Goal: Transaction & Acquisition: Purchase product/service

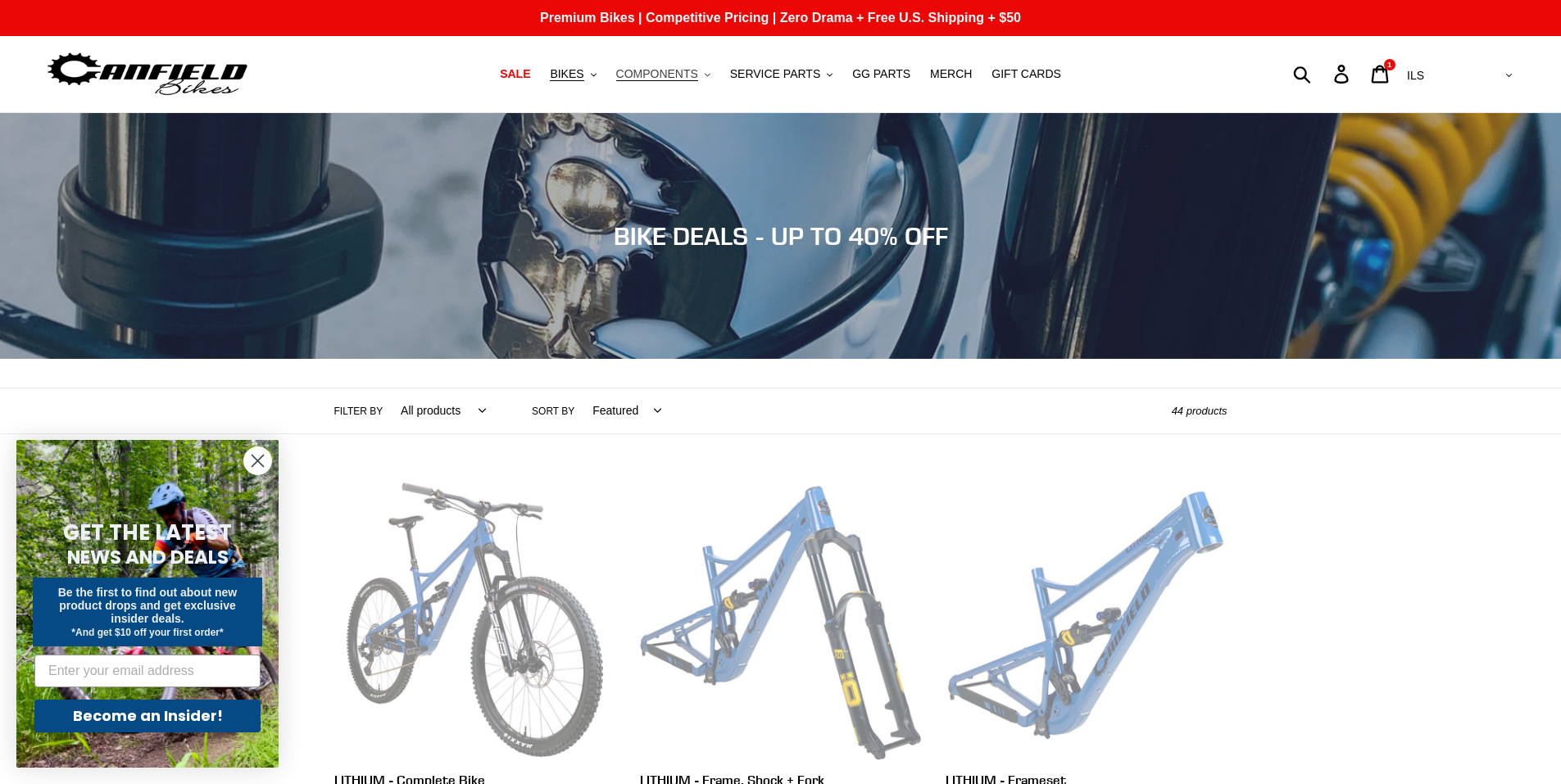
click at [672, 78] on span "COMPONENTS" at bounding box center [657, 74] width 82 height 14
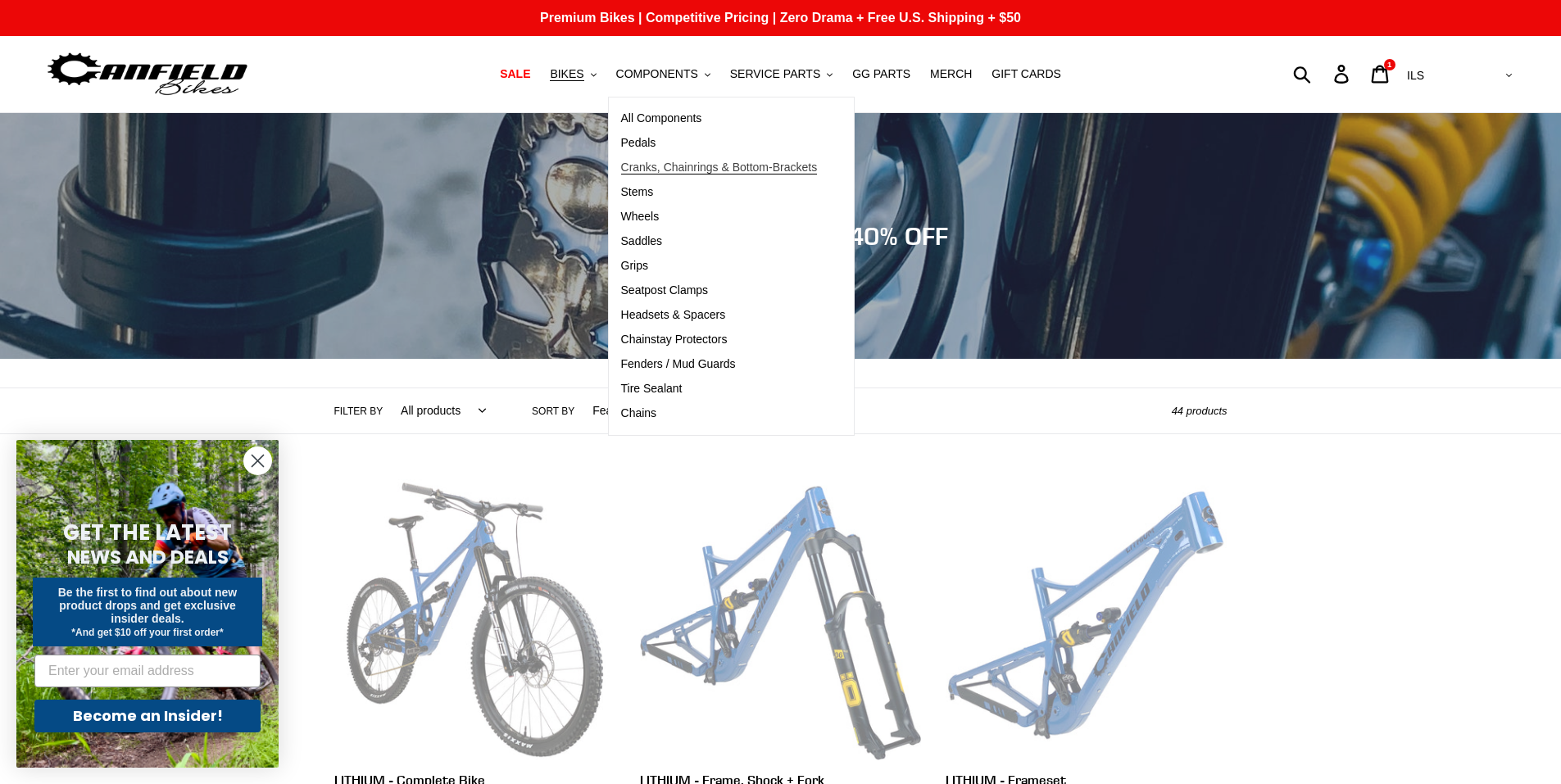
click at [642, 169] on span "Cranks, Chainrings & Bottom-Brackets" at bounding box center [719, 168] width 197 height 14
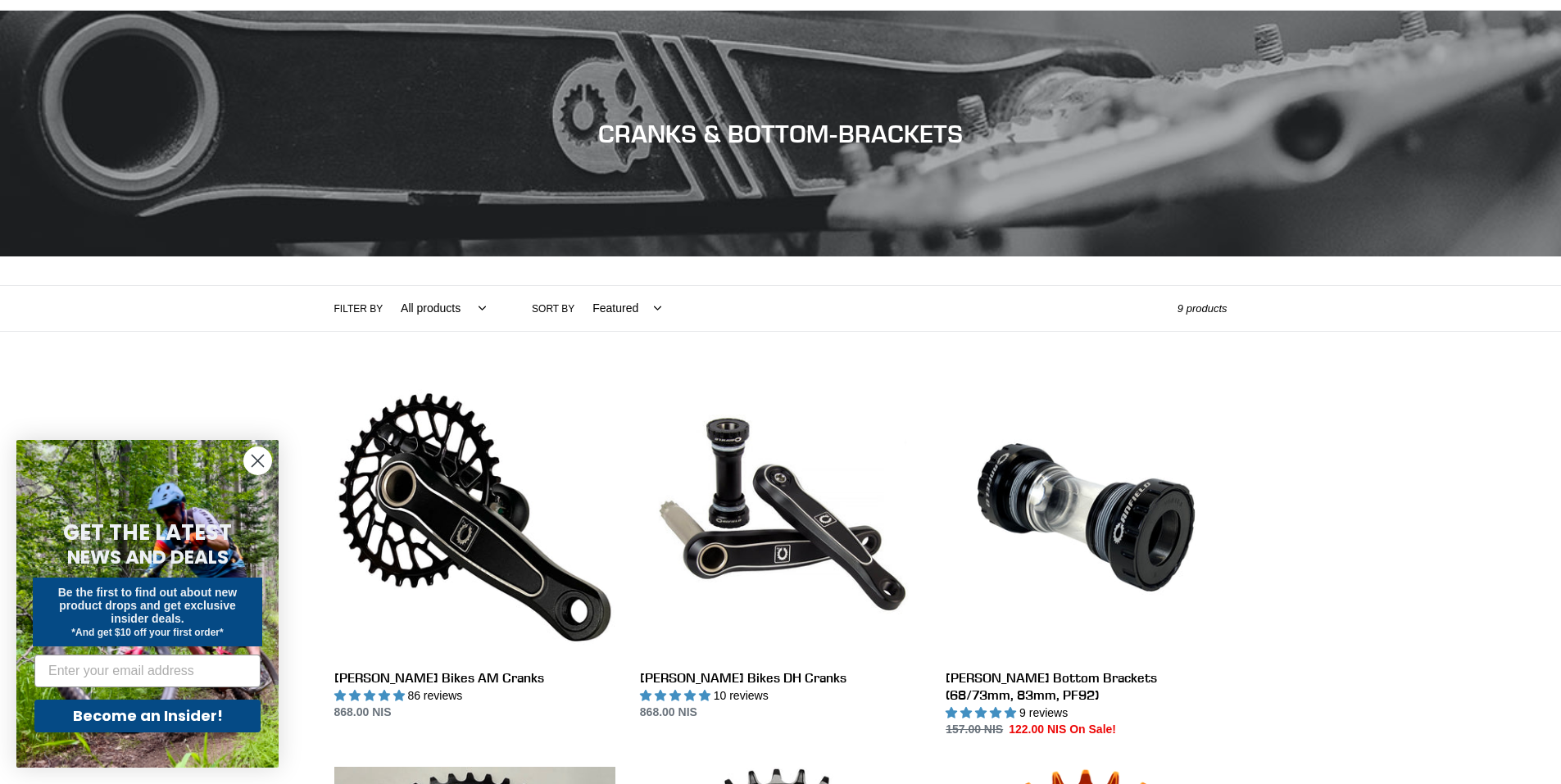
scroll to position [246, 0]
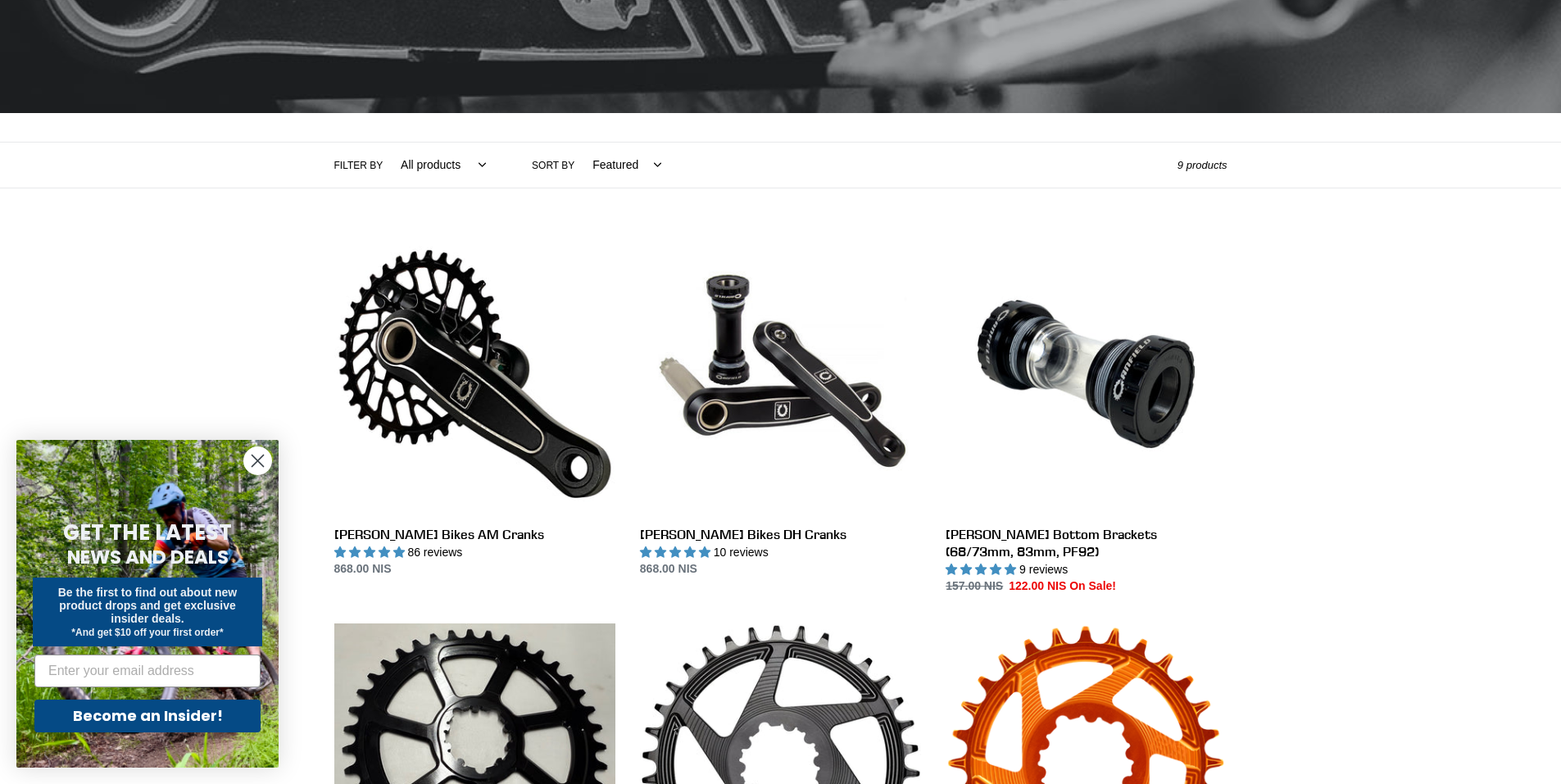
click at [256, 461] on icon "Close dialog" at bounding box center [257, 461] width 29 height 29
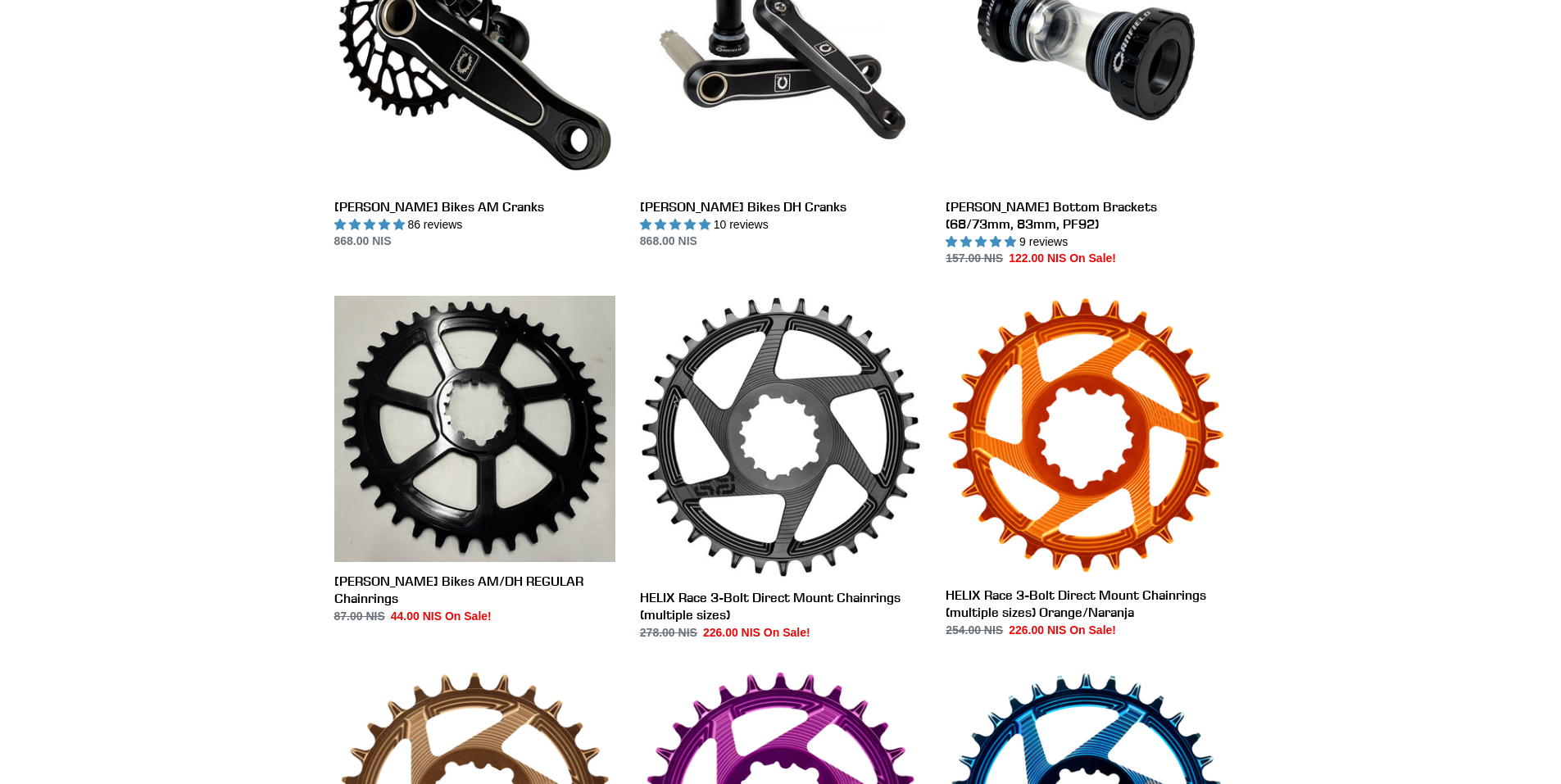
scroll to position [491, 0]
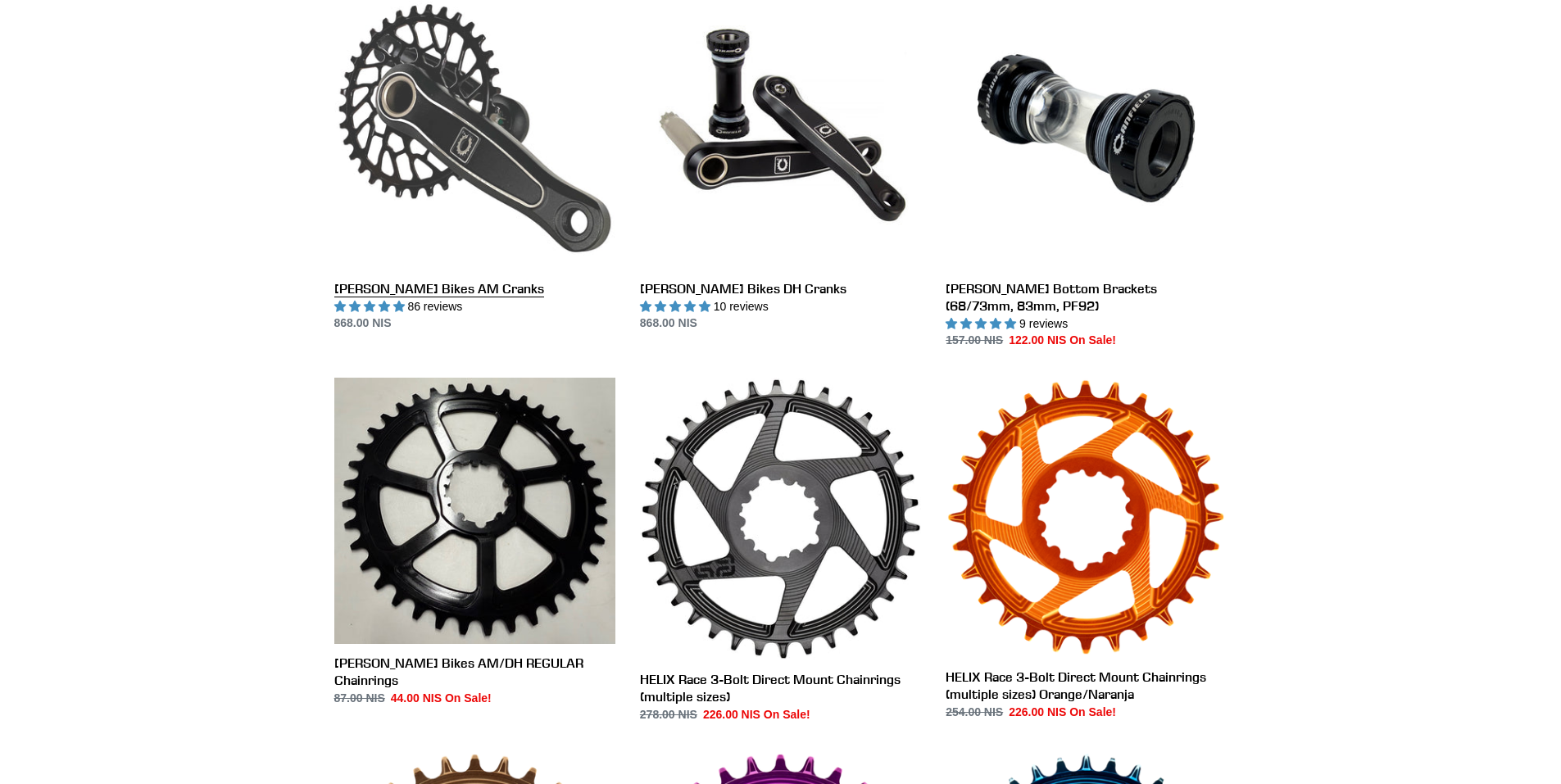
click at [393, 151] on link "[PERSON_NAME] Bikes AM Cranks" at bounding box center [475, 159] width 281 height 345
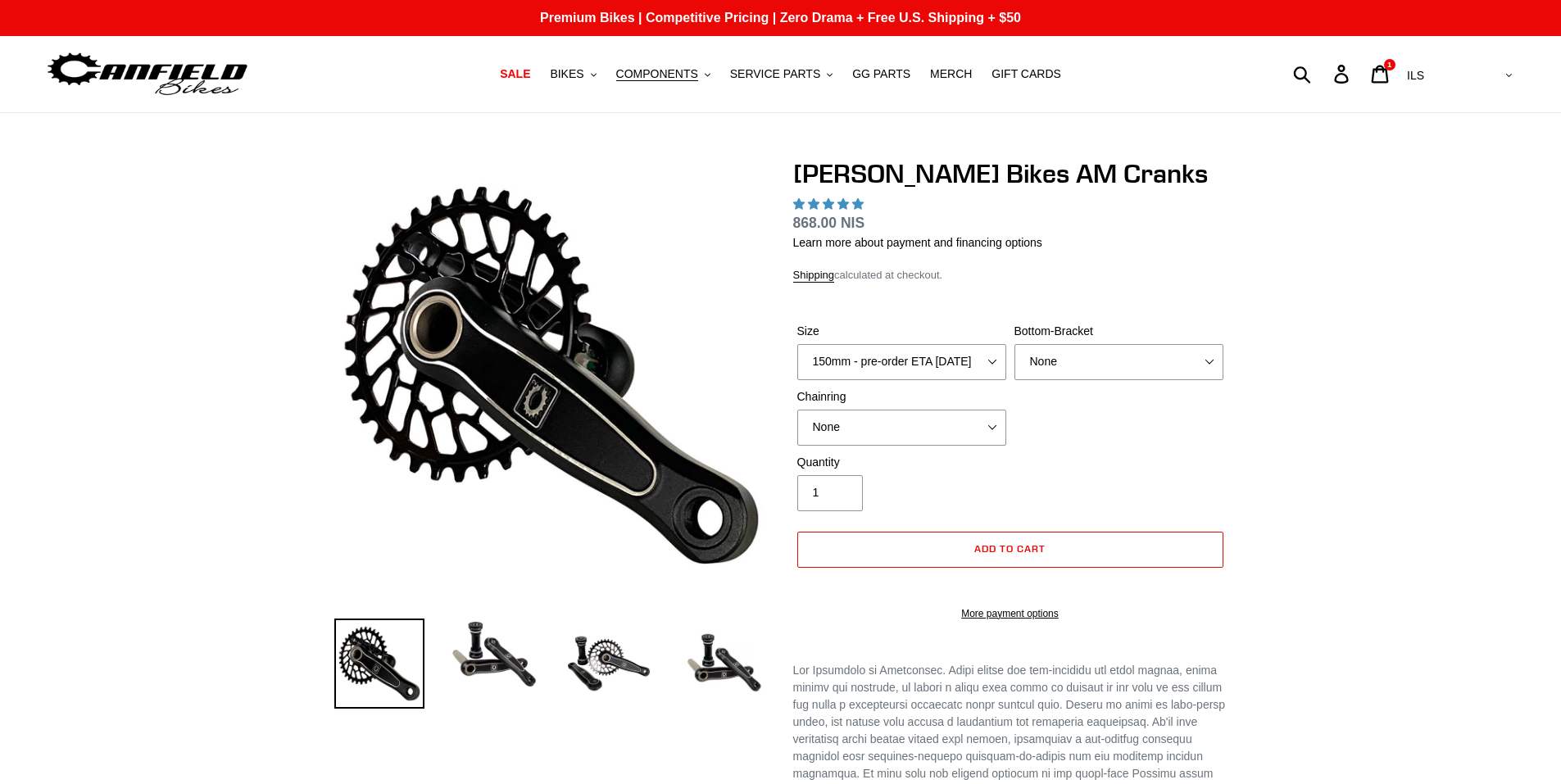
select select "highest-rating"
click at [992, 361] on select "150mm - pre-order ETA 9/30/25 155mm - pre-order ETA 9/30/25 160mm - pre-order E…" at bounding box center [901, 362] width 209 height 36
click at [1045, 420] on div "Size 150mm - pre-order ETA 9/30/25 155mm - pre-order ETA 9/30/25 160mm - pre-or…" at bounding box center [1010, 388] width 435 height 131
click at [996, 429] on select "None 30t Round (Boost 148) 30t Oval (Boost 148) 32t Round (Boost 148) 32t Oval …" at bounding box center [901, 428] width 209 height 36
select select "30t Round (Boost 148)"
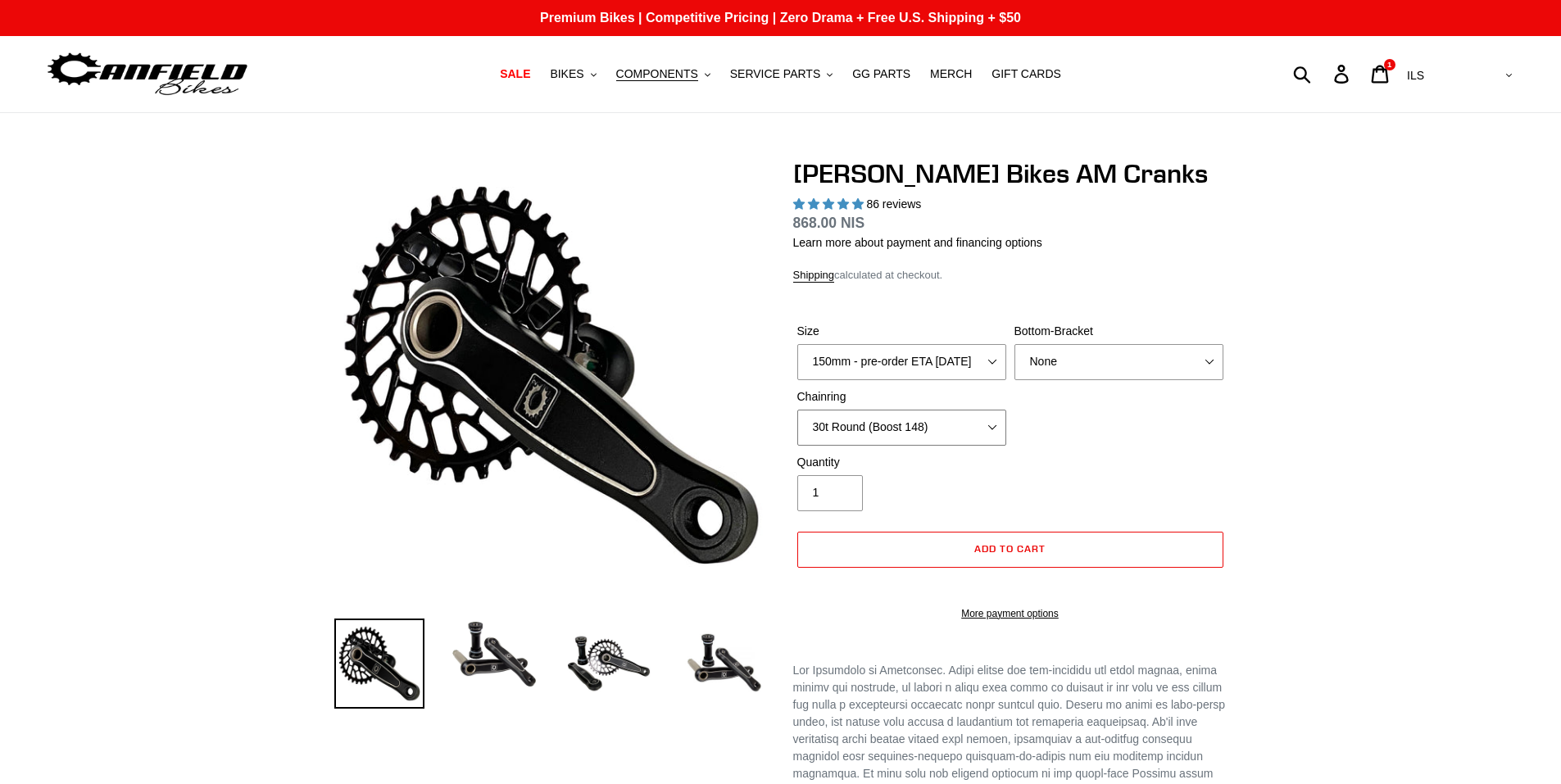
click at [797, 410] on select "None 30t Round (Boost 148) 30t Oval (Boost 148) 32t Round (Boost 148) 32t Oval …" at bounding box center [901, 428] width 209 height 36
click at [1003, 547] on span "Add to cart" at bounding box center [1010, 548] width 71 height 13
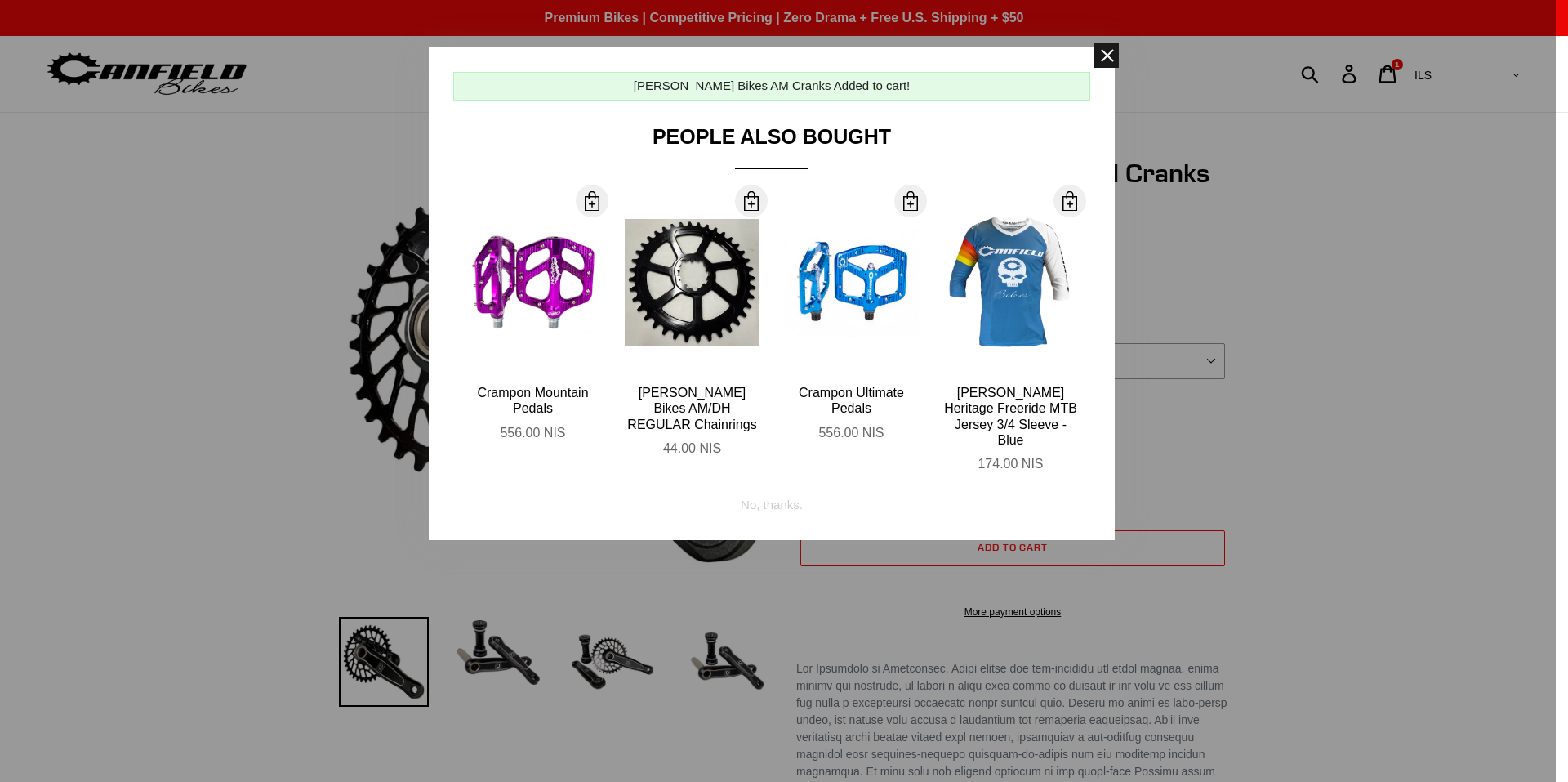
click at [1105, 54] on span at bounding box center [1106, 55] width 24 height 24
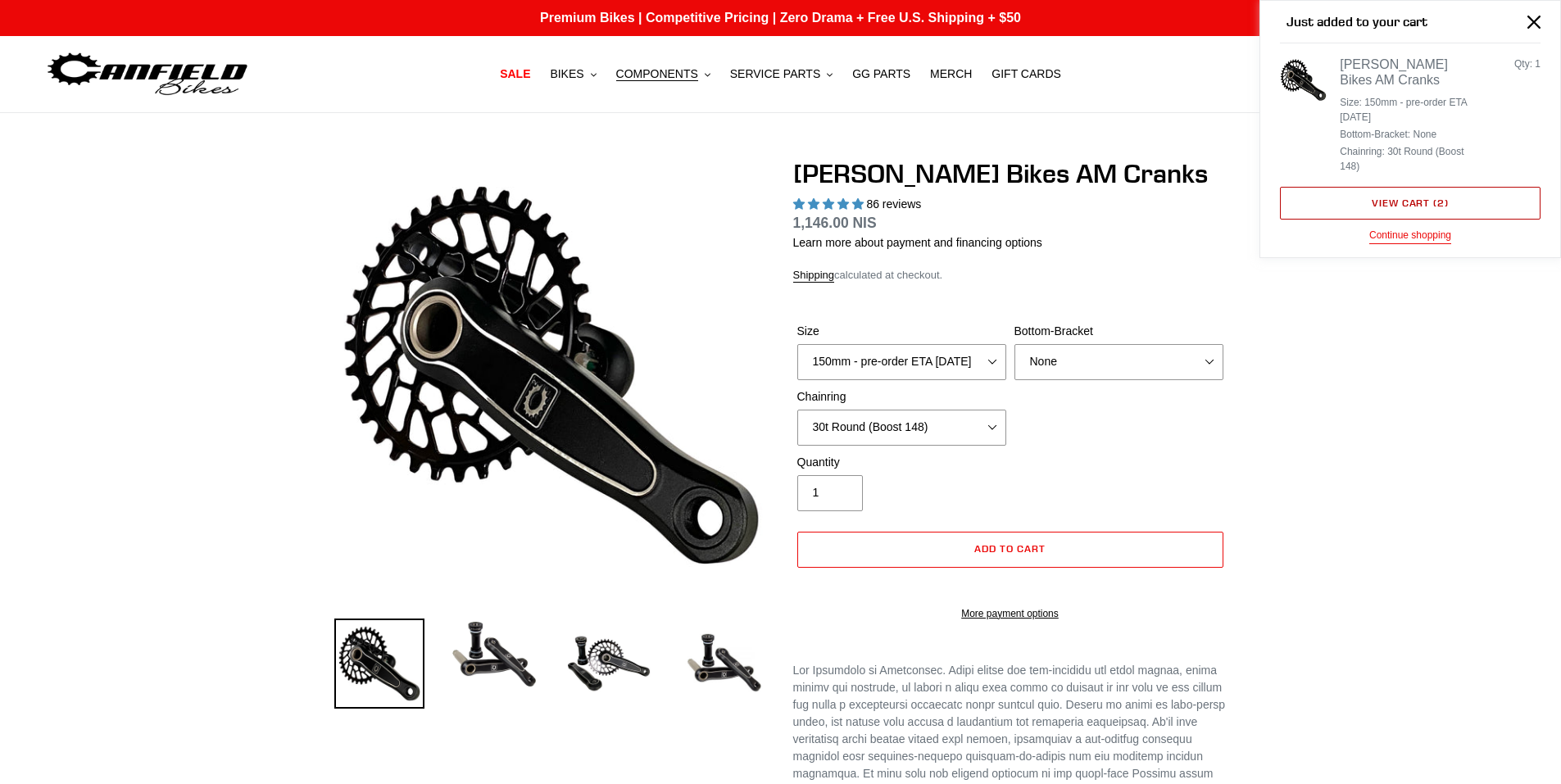
click at [1406, 206] on link "View cart ( 2 )" at bounding box center [1410, 203] width 261 height 33
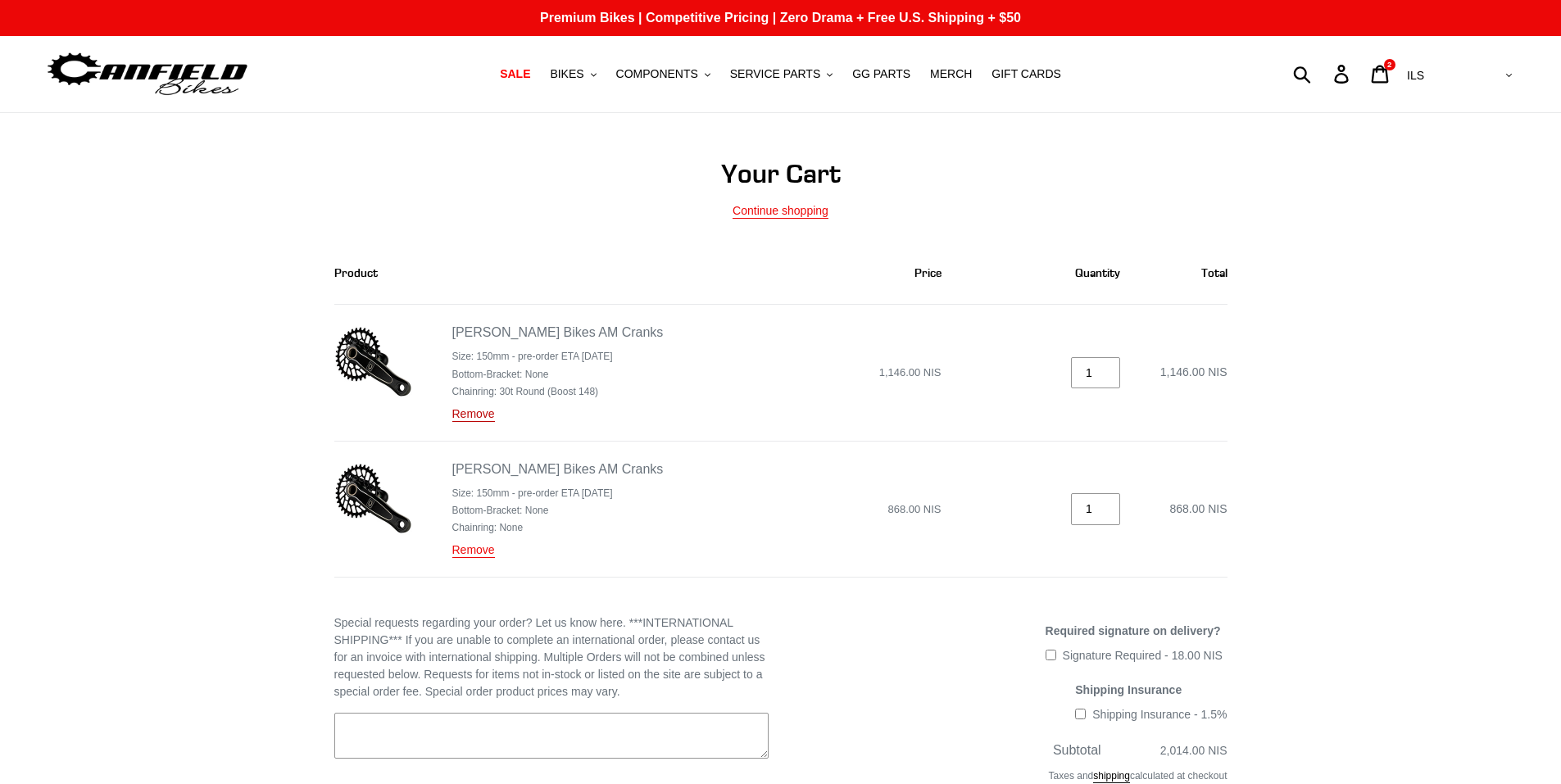
click at [472, 410] on link "Remove" at bounding box center [473, 414] width 42 height 14
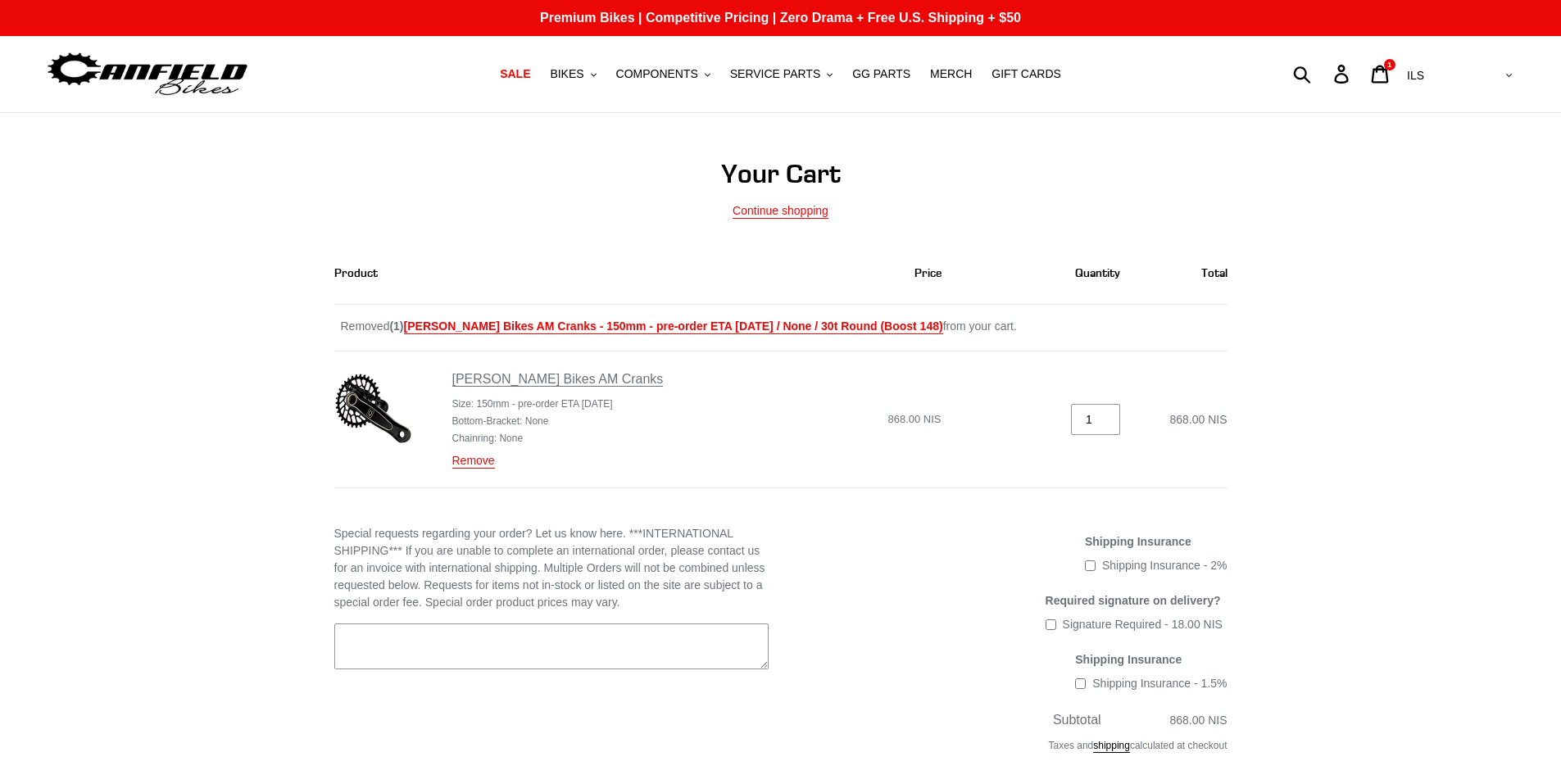
click at [501, 384] on link "[PERSON_NAME] Bikes AM Cranks" at bounding box center [558, 378] width 212 height 14
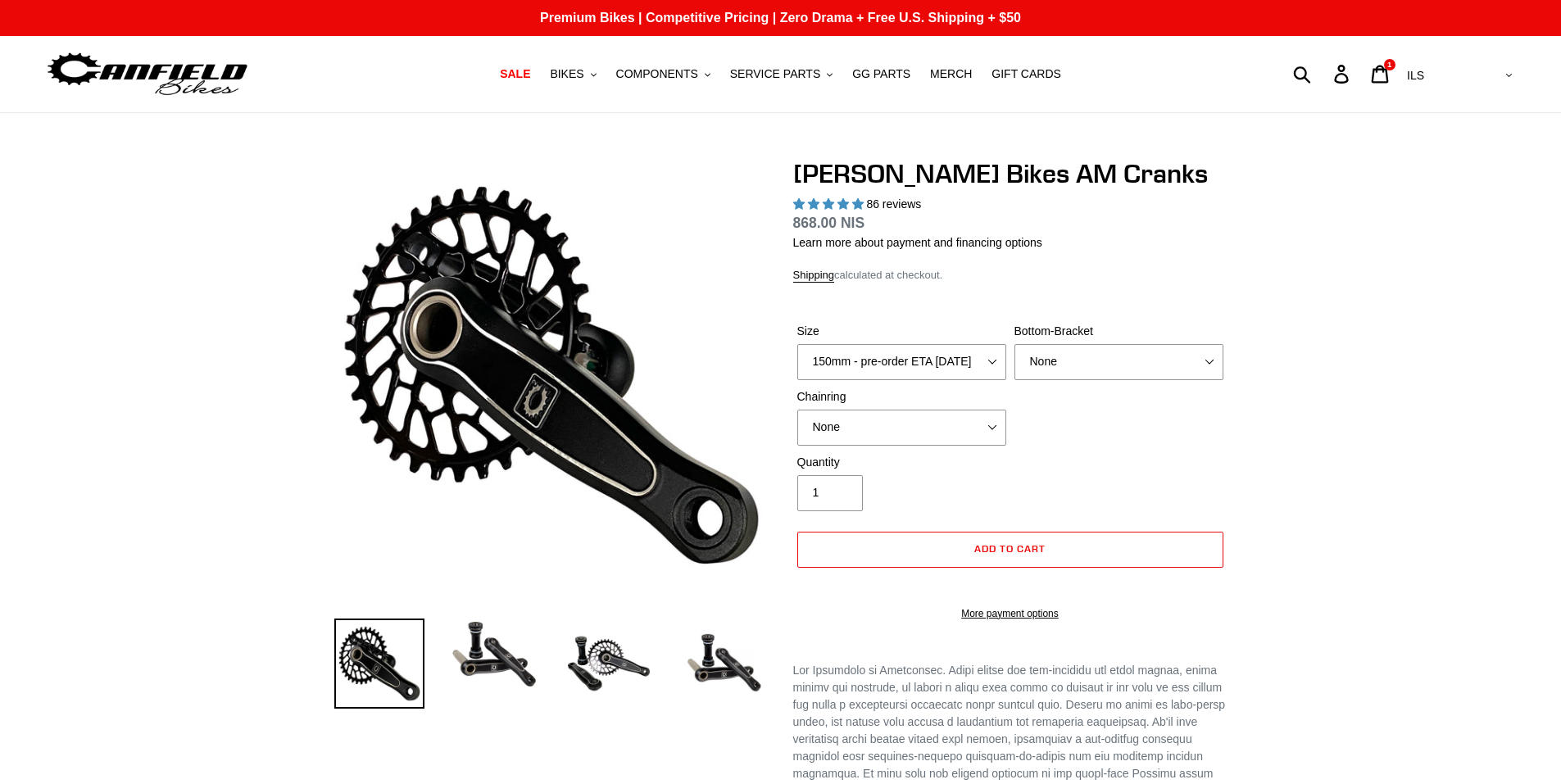
select select "highest-rating"
click at [595, 664] on img at bounding box center [609, 663] width 90 height 90
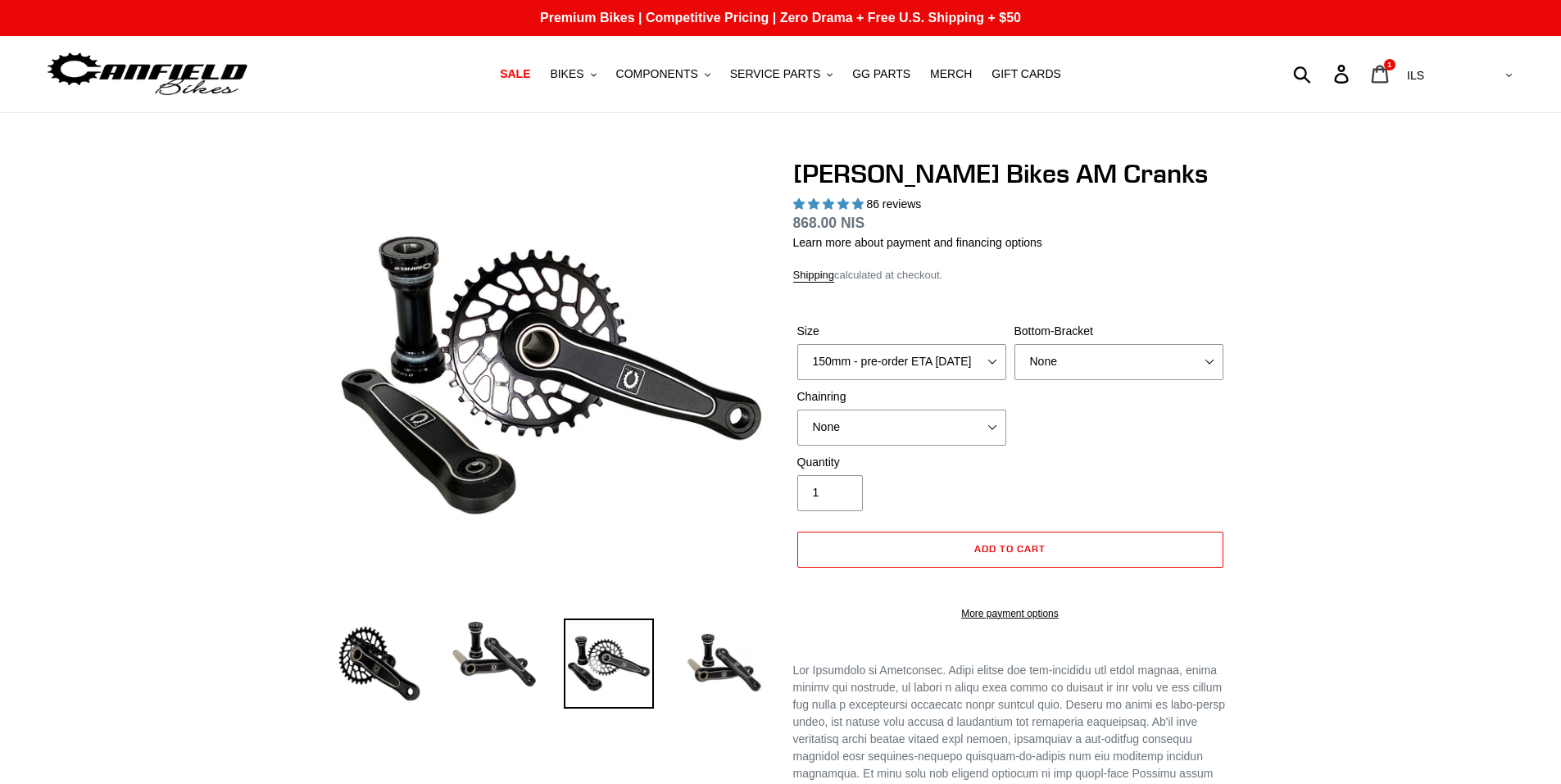
click at [1392, 68] on span "1" at bounding box center [1389, 65] width 4 height 8
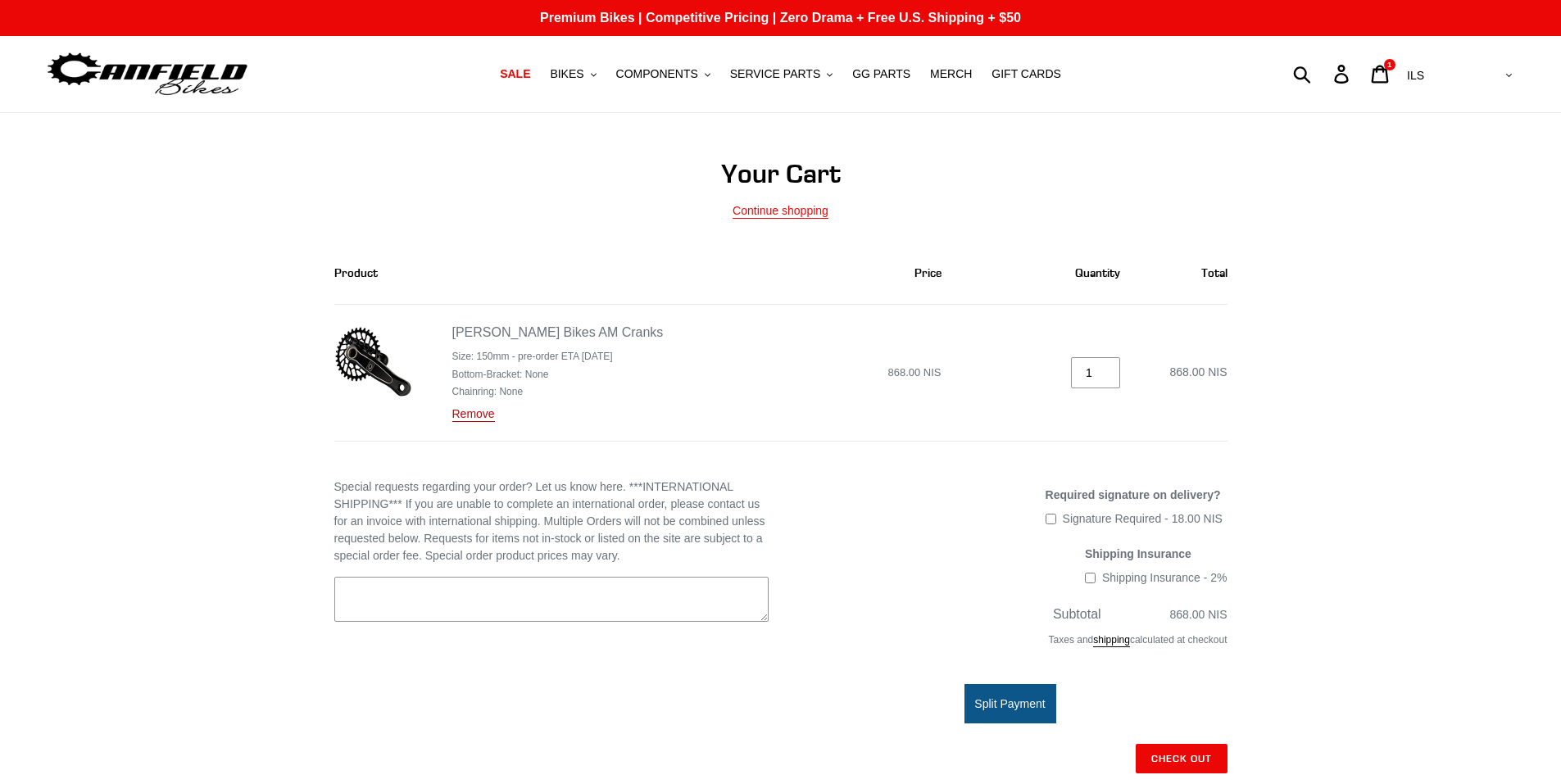
click at [466, 419] on link "Remove" at bounding box center [473, 414] width 42 height 14
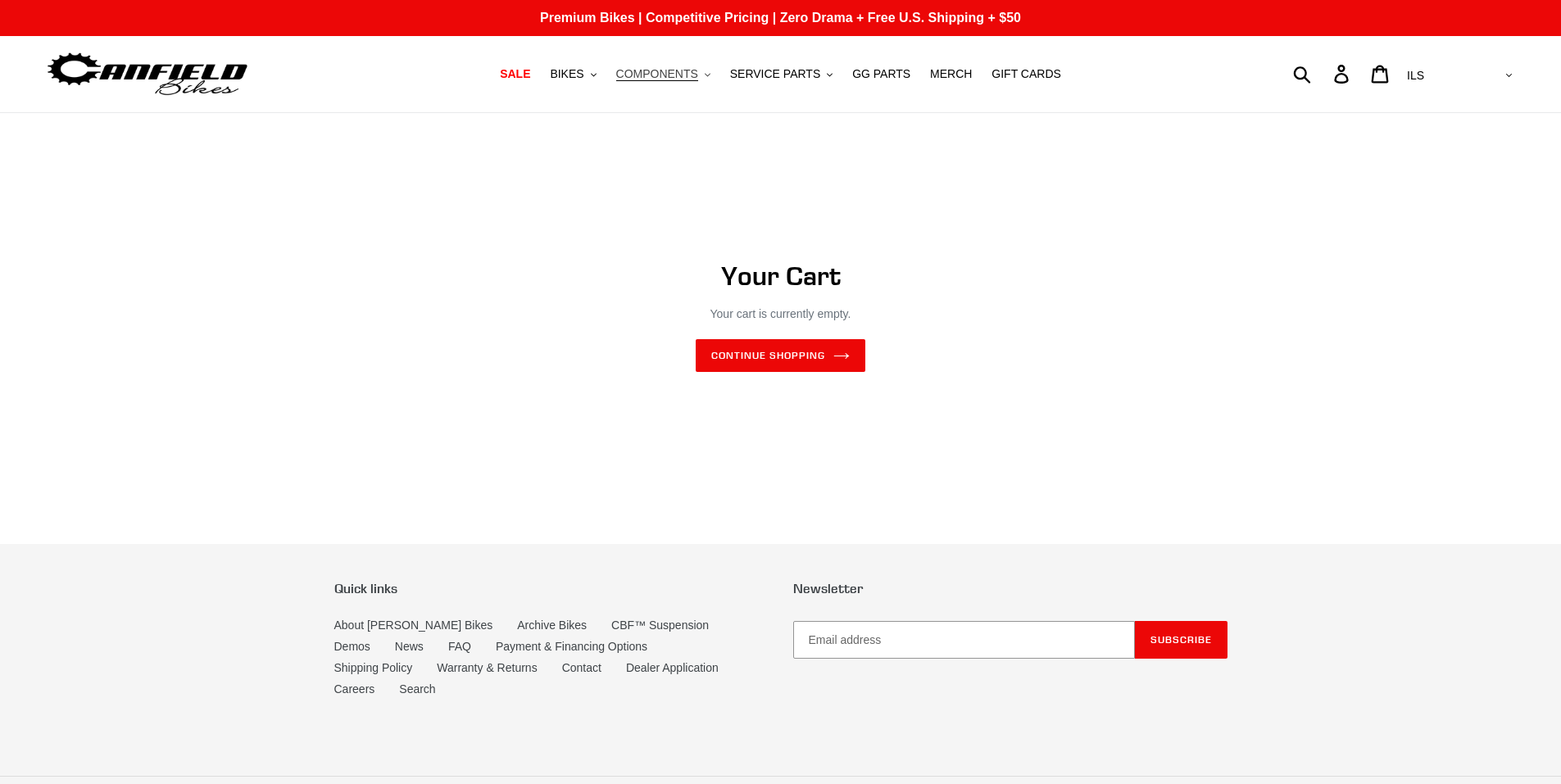
click at [672, 72] on span "COMPONENTS" at bounding box center [657, 74] width 82 height 14
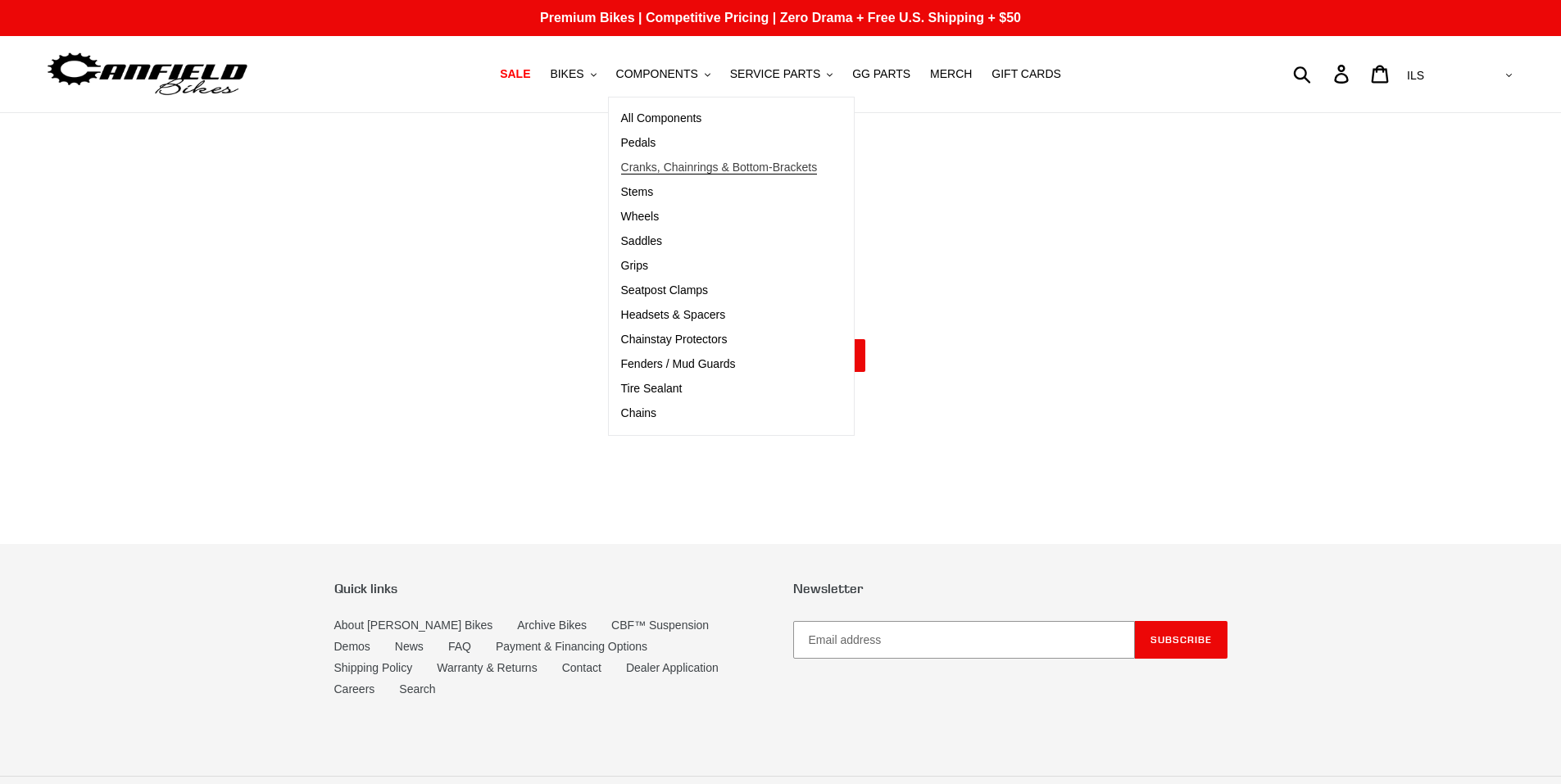
click at [692, 168] on span "Cranks, Chainrings & Bottom-Brackets" at bounding box center [719, 168] width 197 height 14
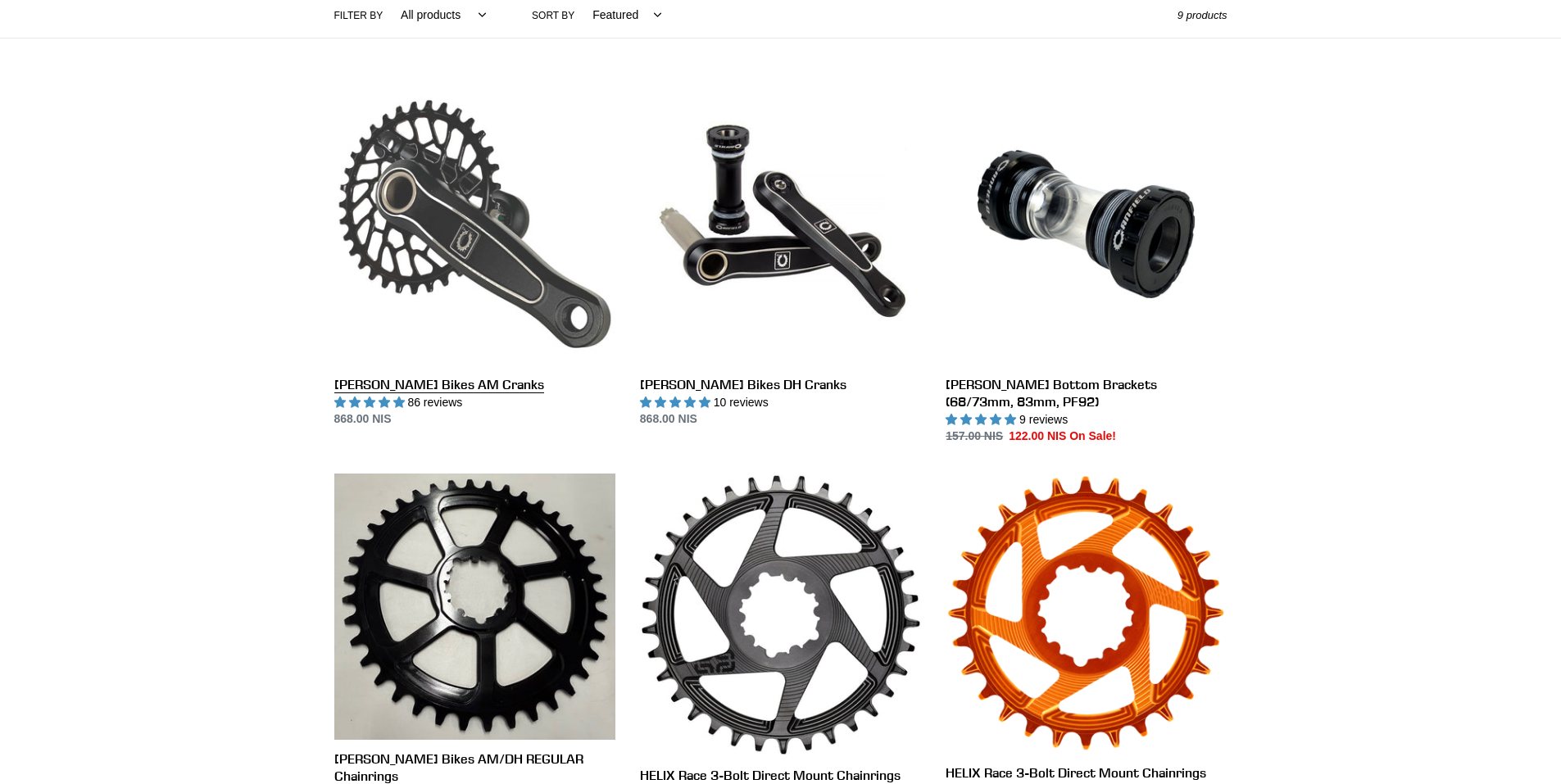
scroll to position [410, 0]
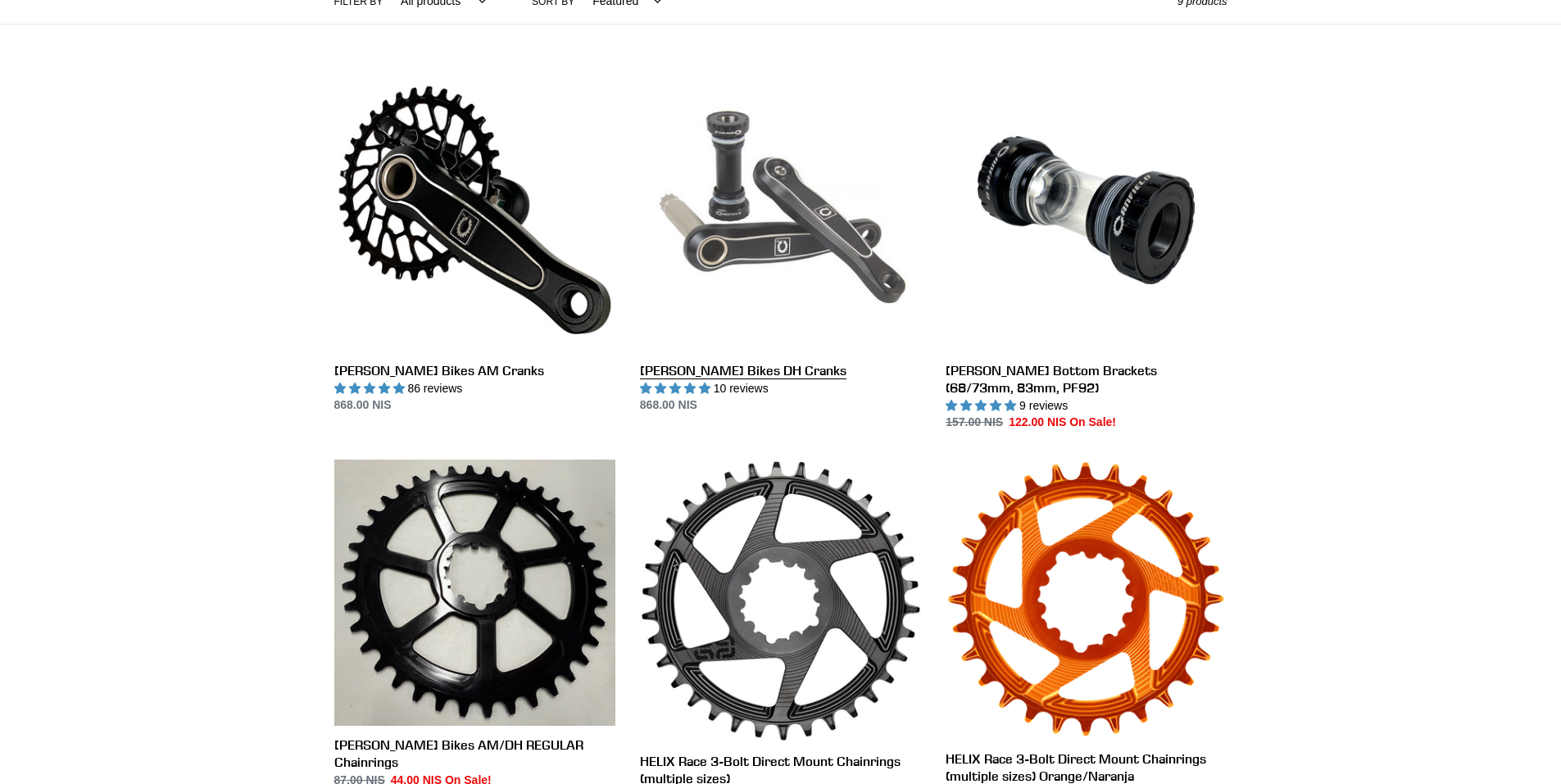
click at [781, 239] on link "[PERSON_NAME] Bikes DH Cranks" at bounding box center [781, 241] width 281 height 345
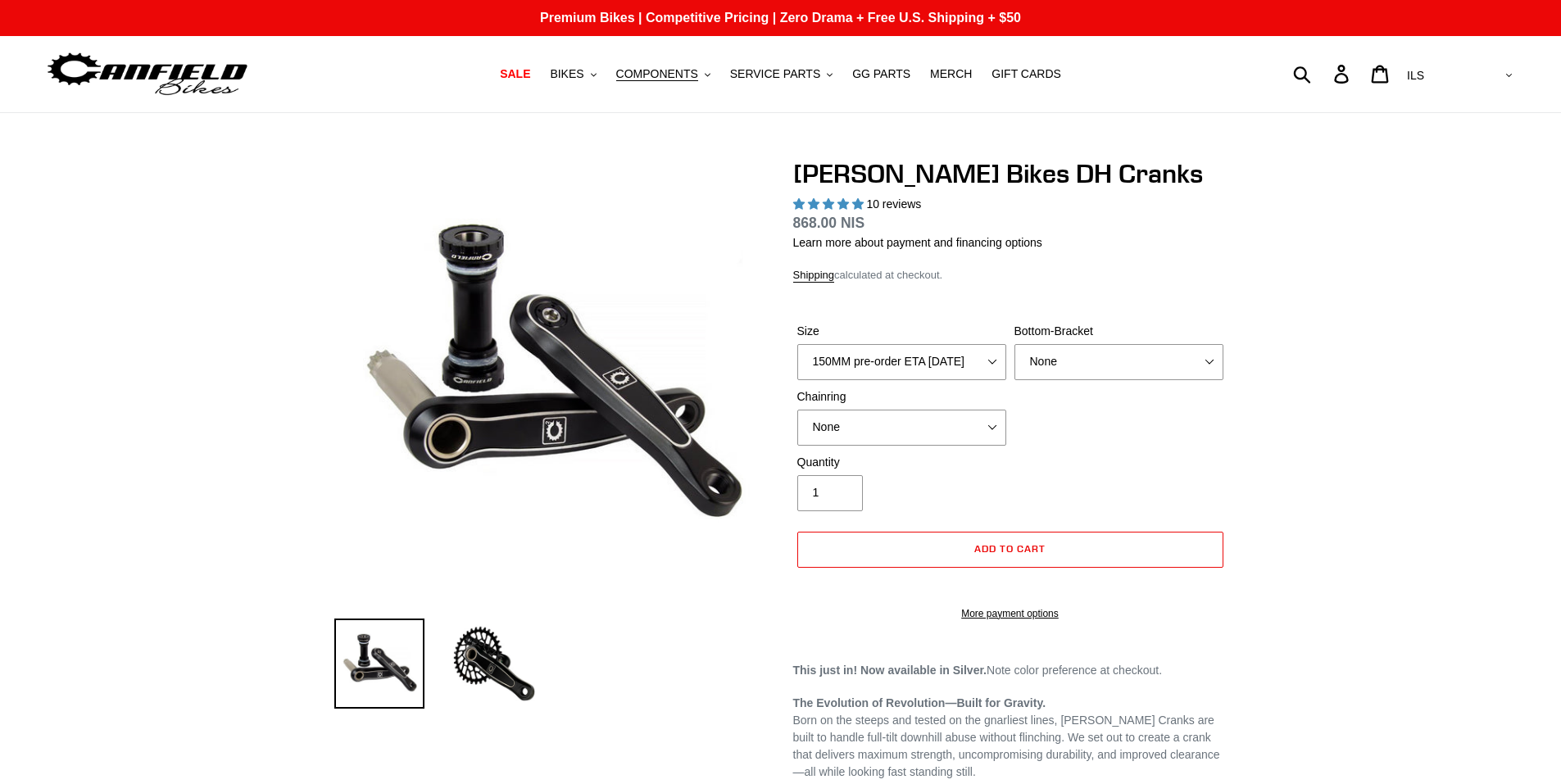
select select "highest-rating"
click at [993, 359] on select "150MM pre-order ETA 9/30/25 155MM pre-order ETA 9/30/25 160MM 165MM" at bounding box center [901, 362] width 209 height 36
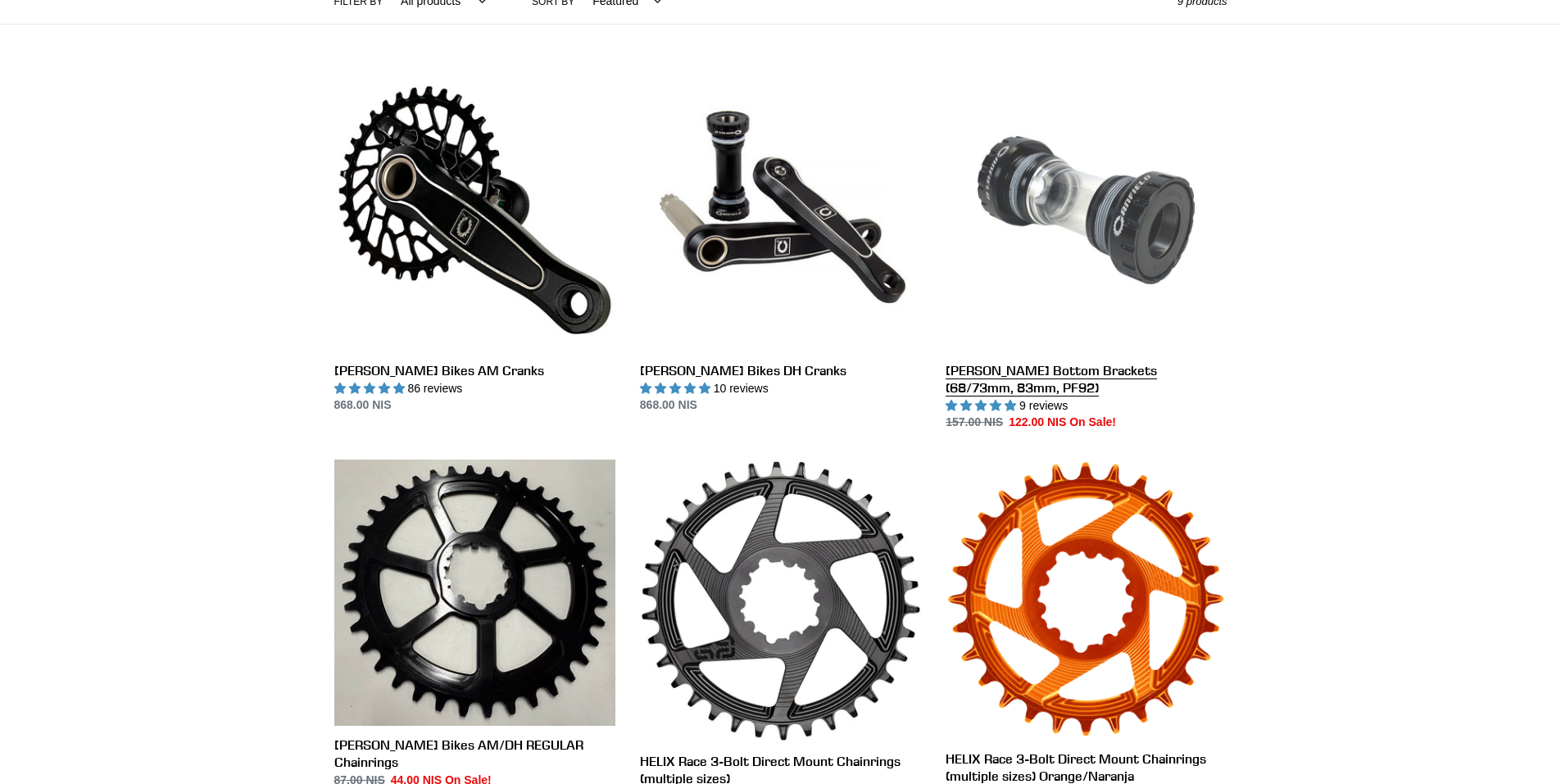
click at [1062, 369] on link "Canfield Bottom Brackets (68/73mm, 83mm, PF92)" at bounding box center [1086, 251] width 281 height 362
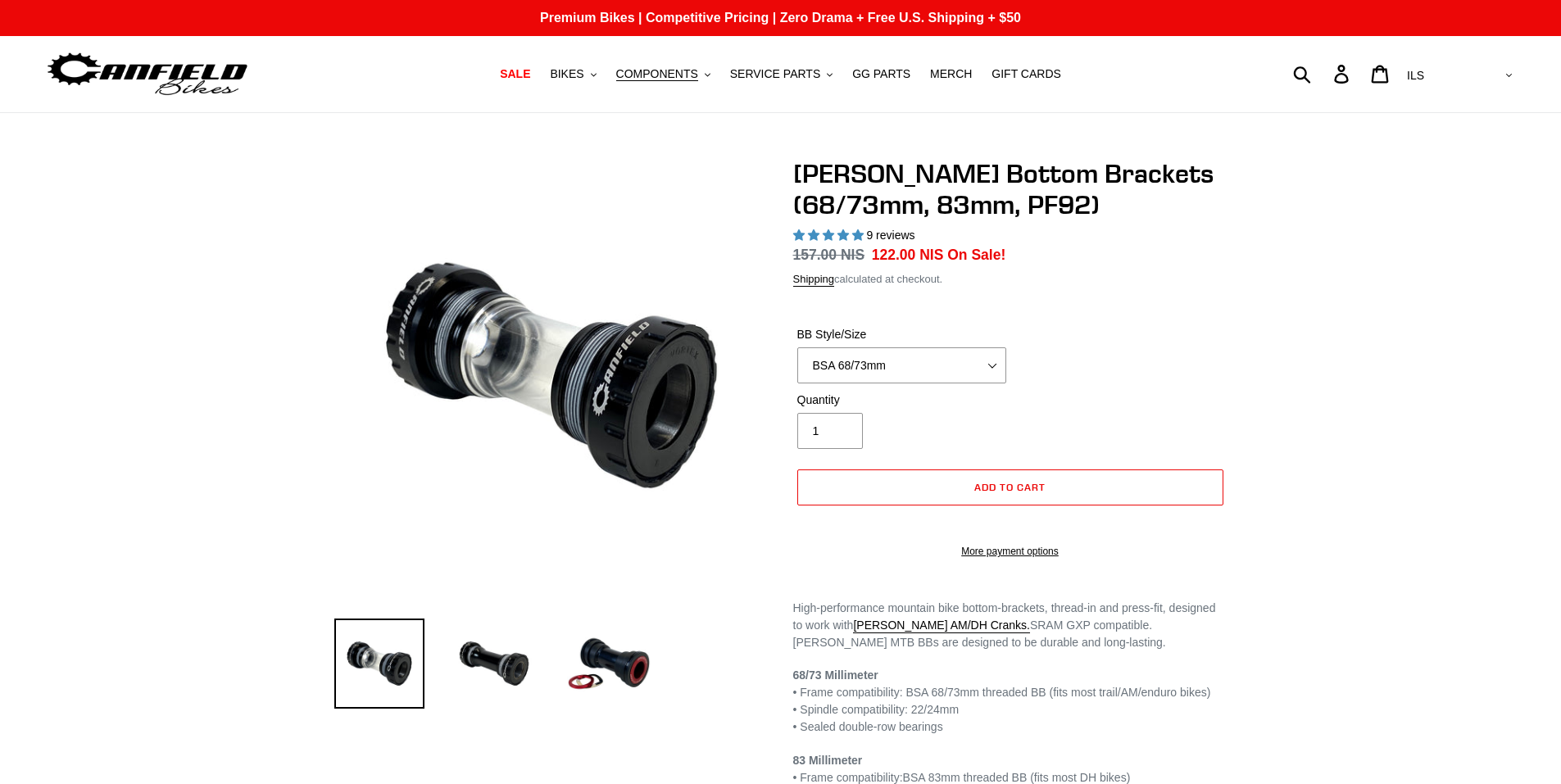
select select "highest-rating"
click at [617, 673] on img at bounding box center [609, 663] width 90 height 90
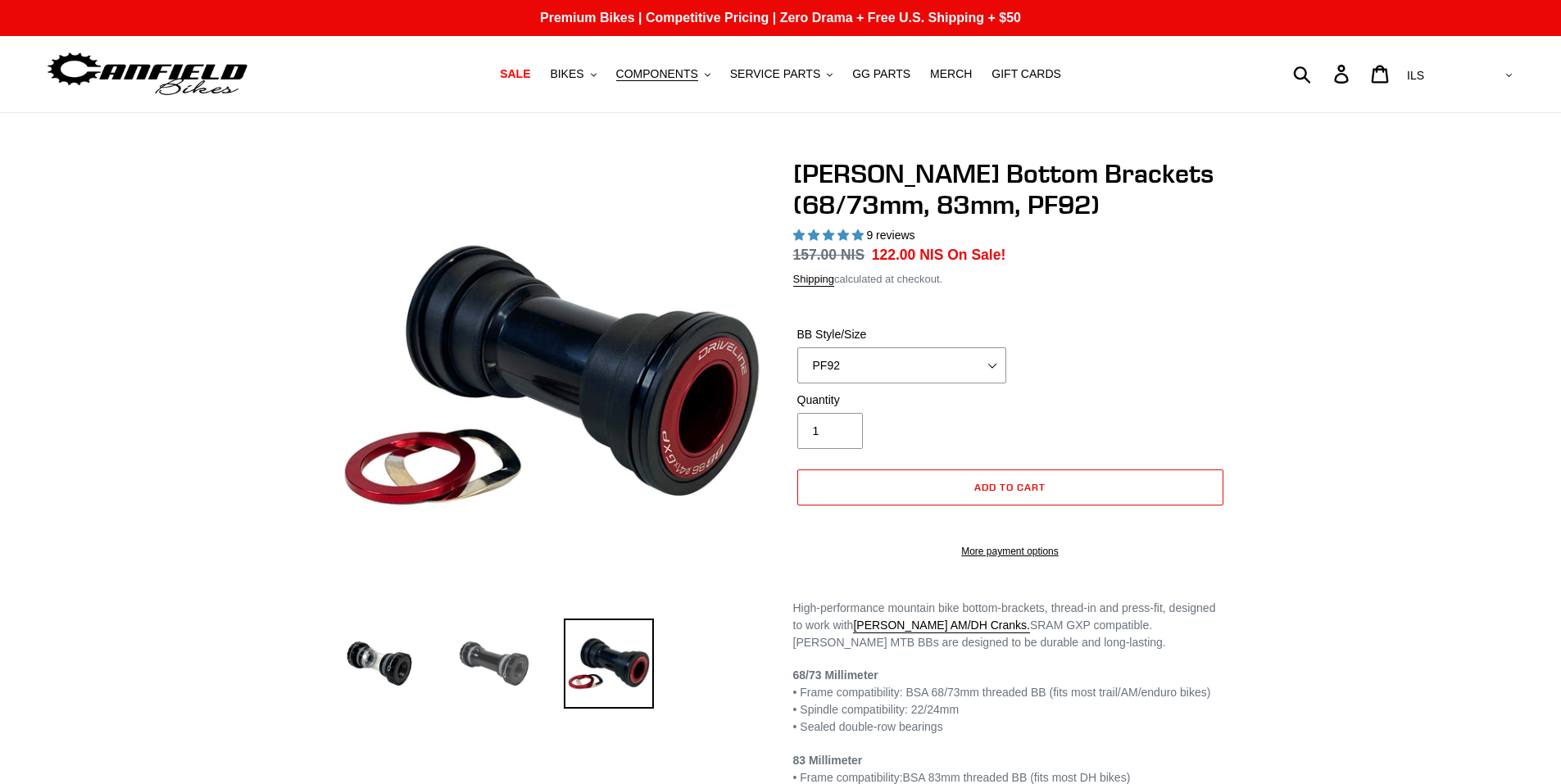
click at [487, 666] on img at bounding box center [494, 663] width 90 height 90
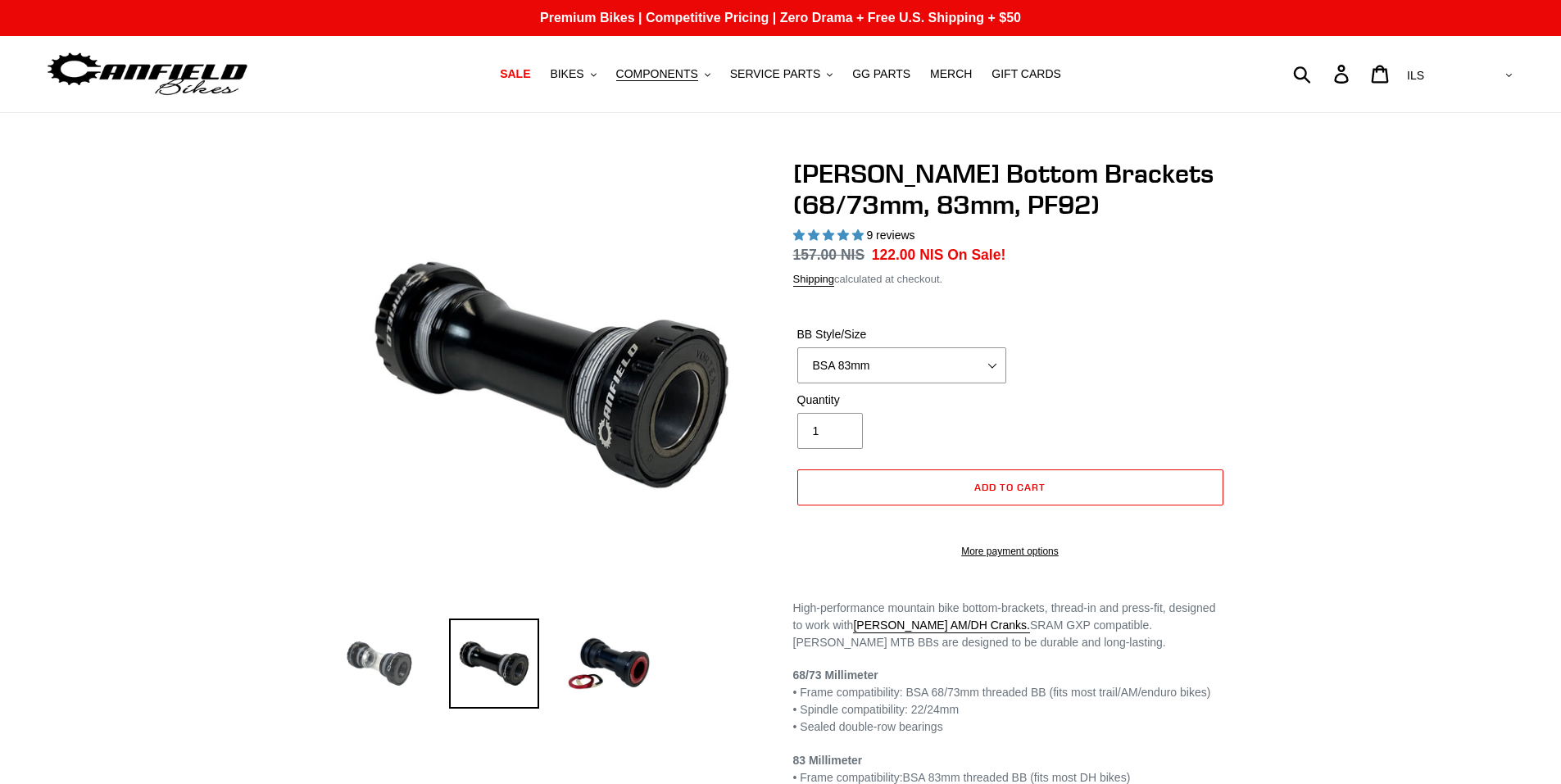
click at [382, 667] on img at bounding box center [379, 663] width 90 height 90
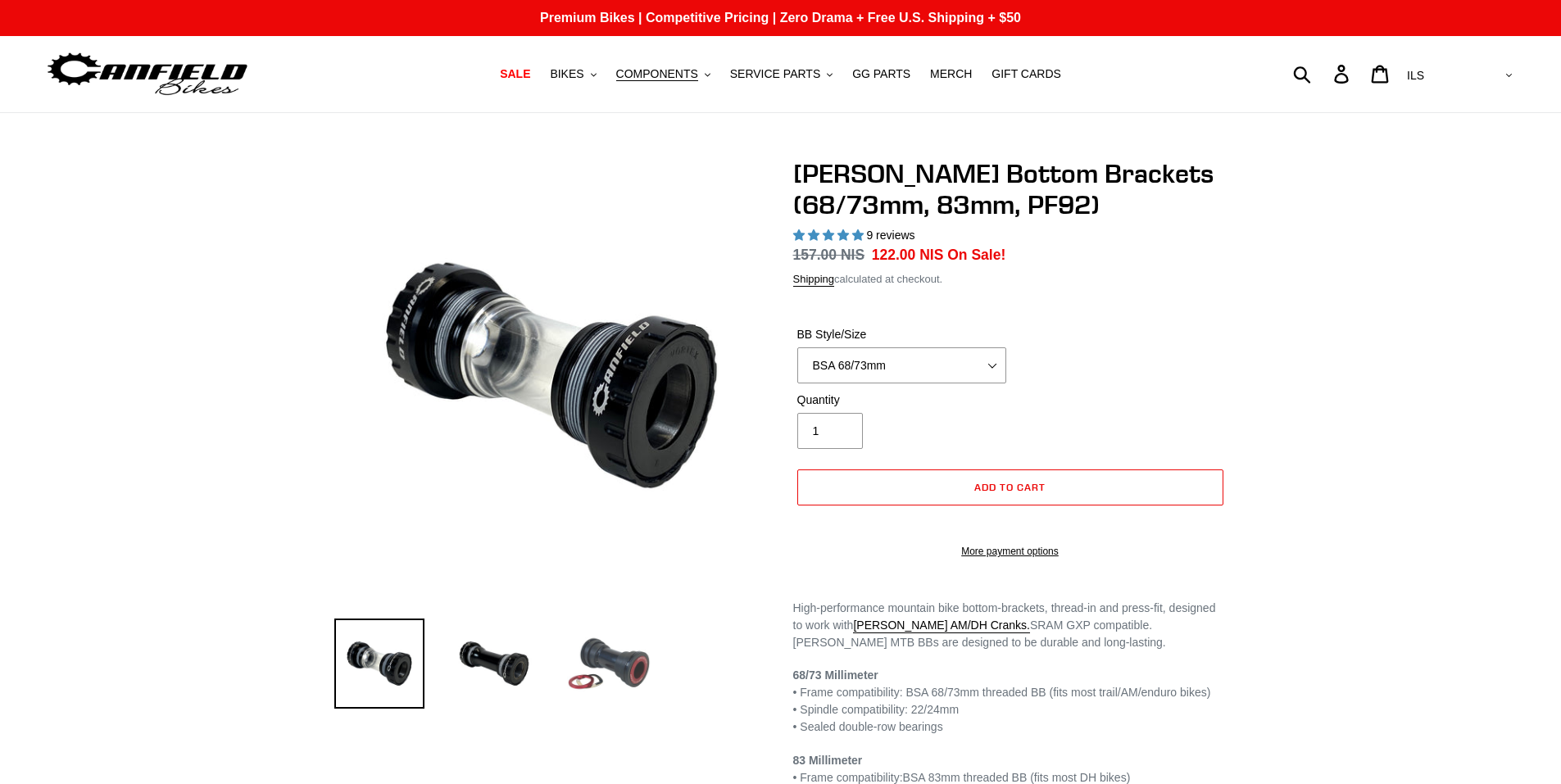
click at [607, 672] on img at bounding box center [609, 663] width 90 height 90
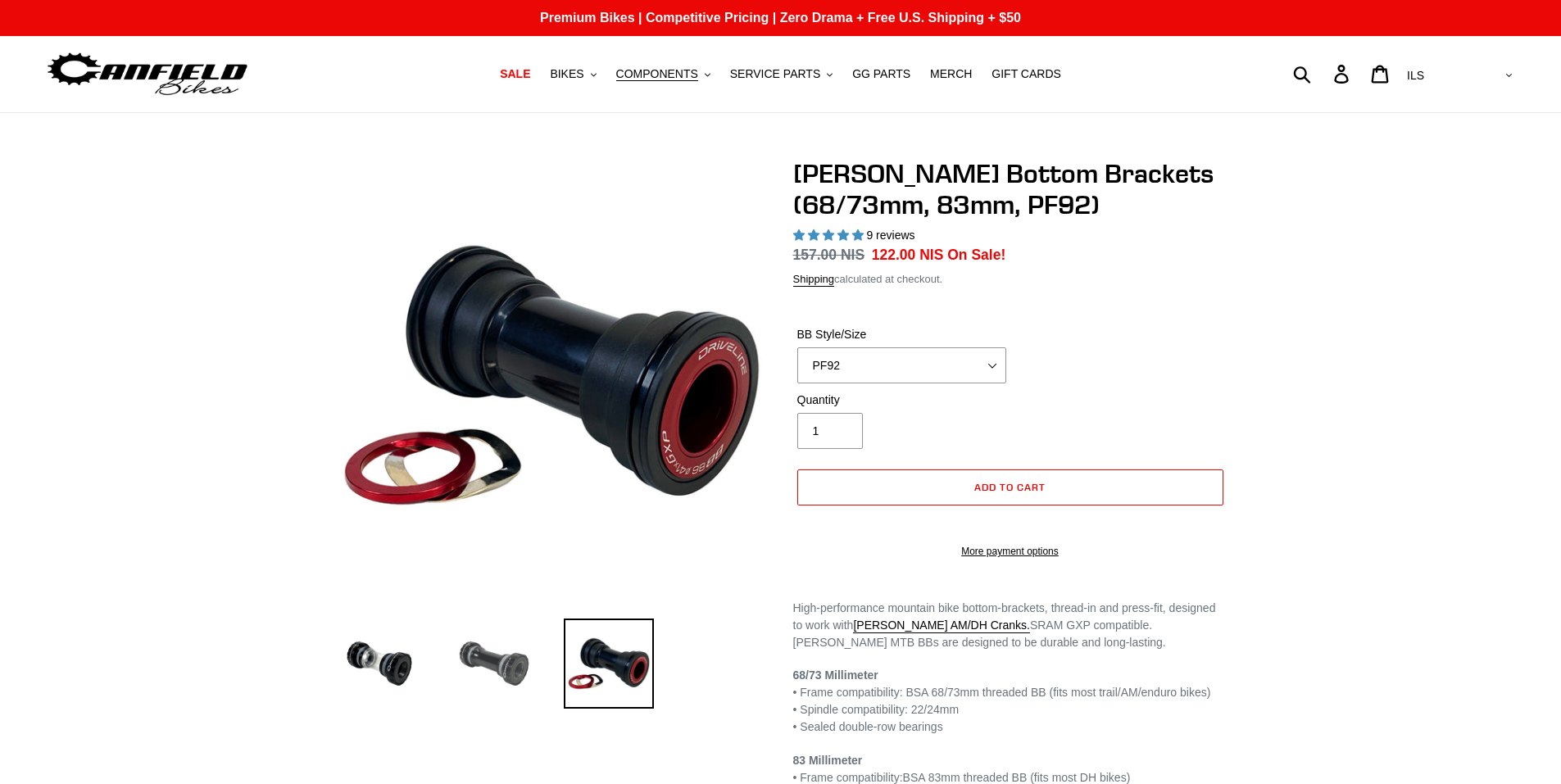
click at [512, 662] on img at bounding box center [494, 663] width 90 height 90
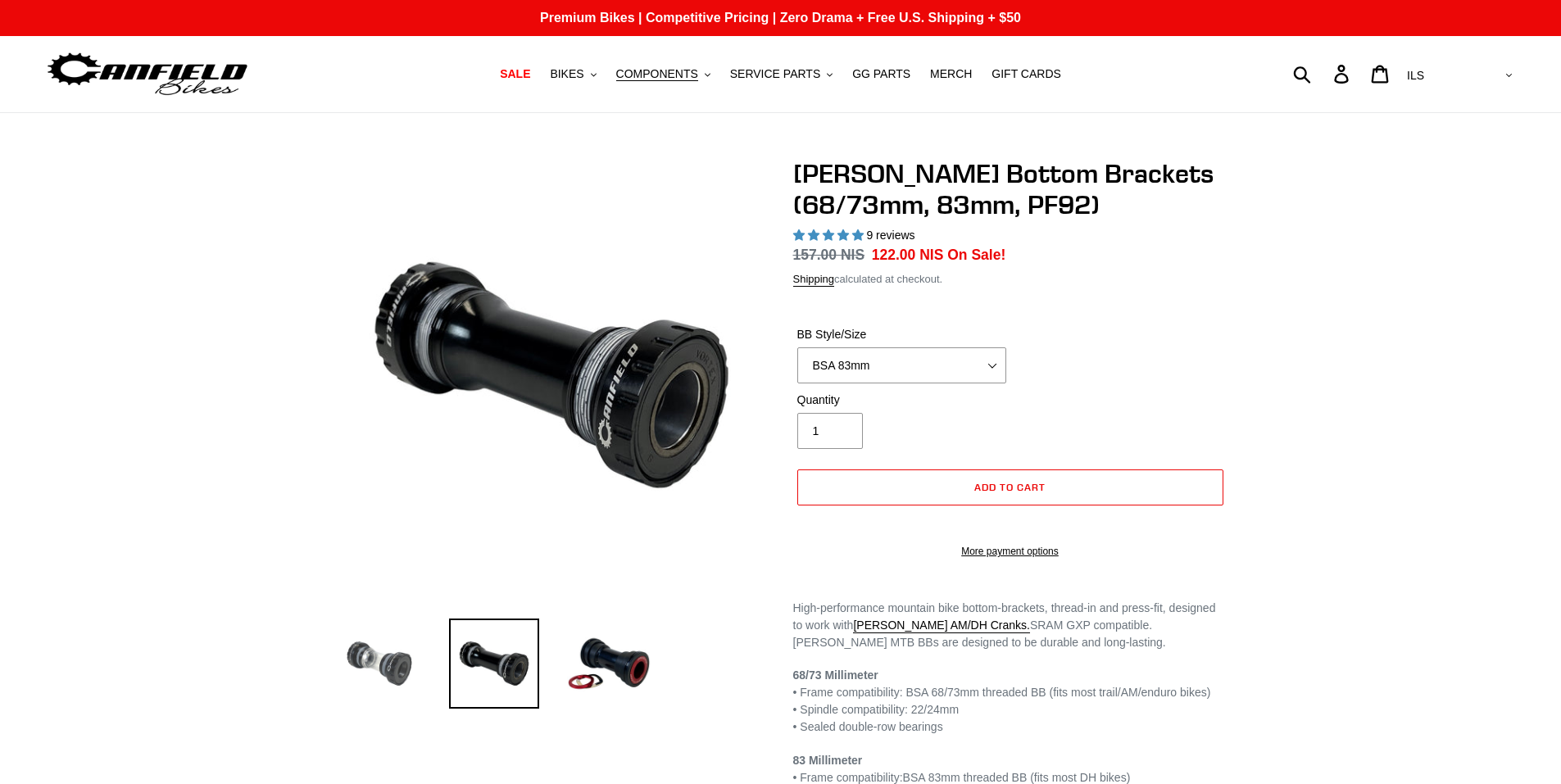
click at [396, 665] on img at bounding box center [379, 663] width 90 height 90
select select "BSA 68/73mm"
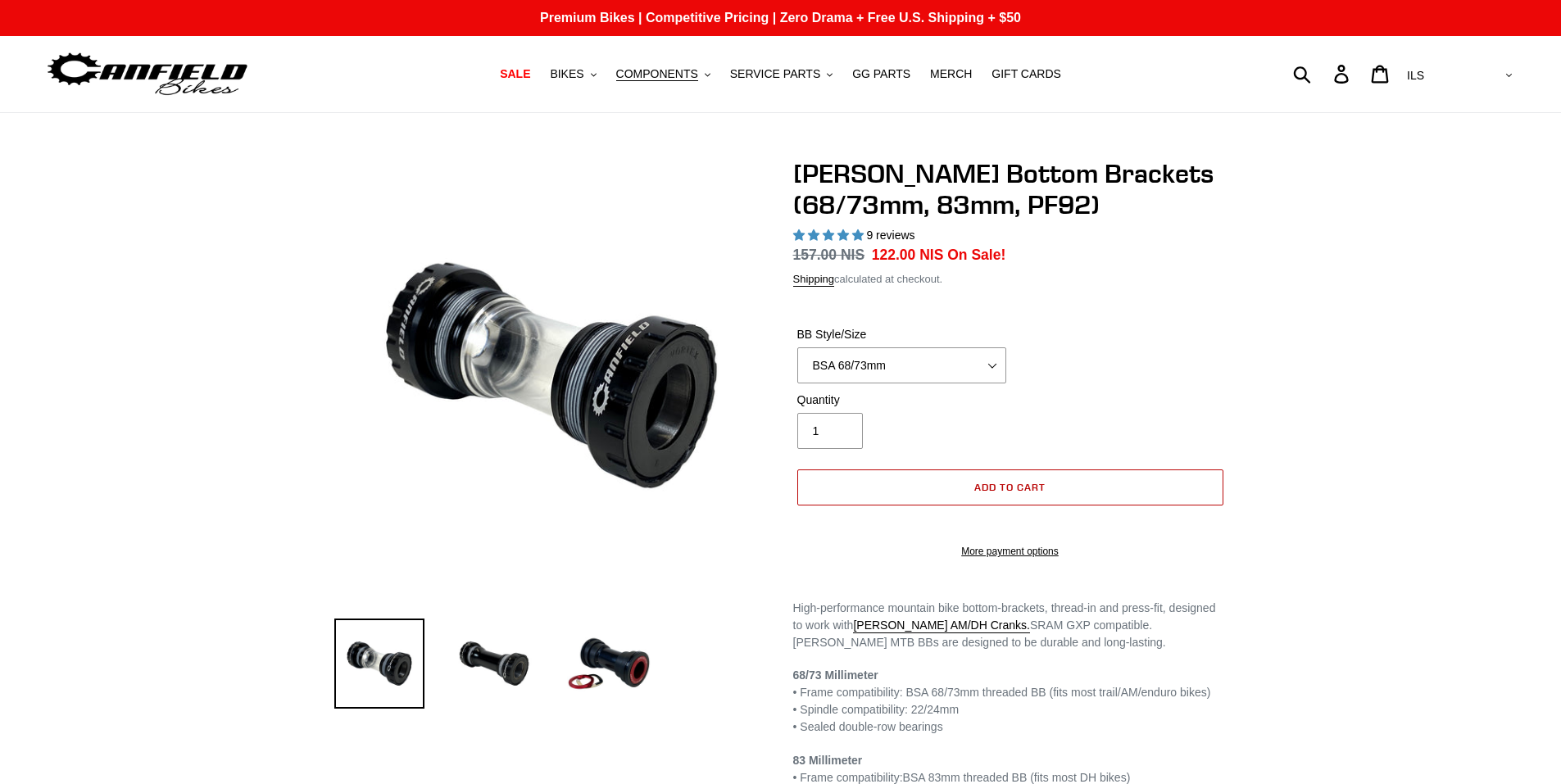
click at [1038, 489] on span "Add to cart" at bounding box center [1010, 487] width 71 height 13
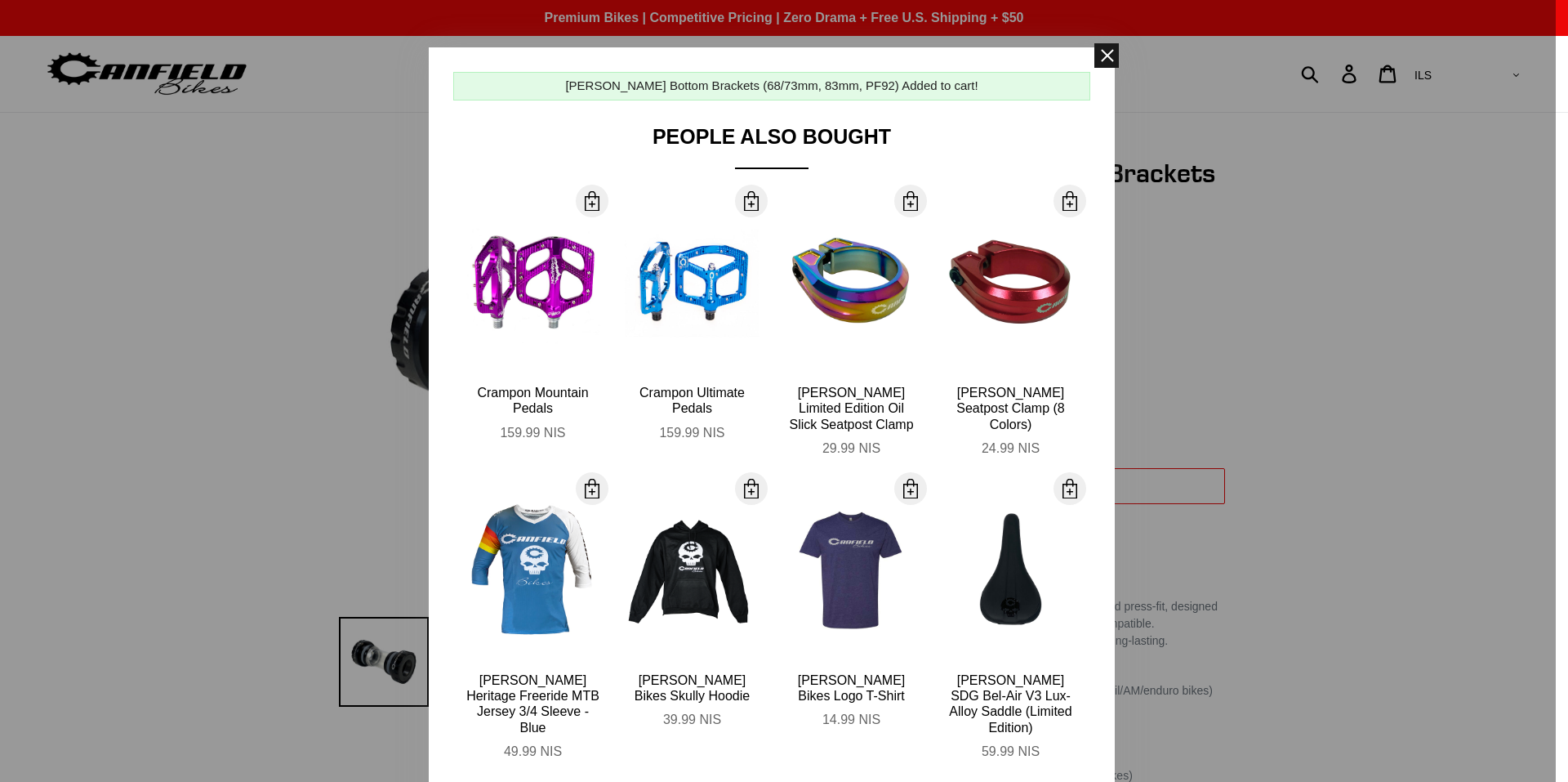
click at [1099, 60] on span at bounding box center [1106, 55] width 24 height 24
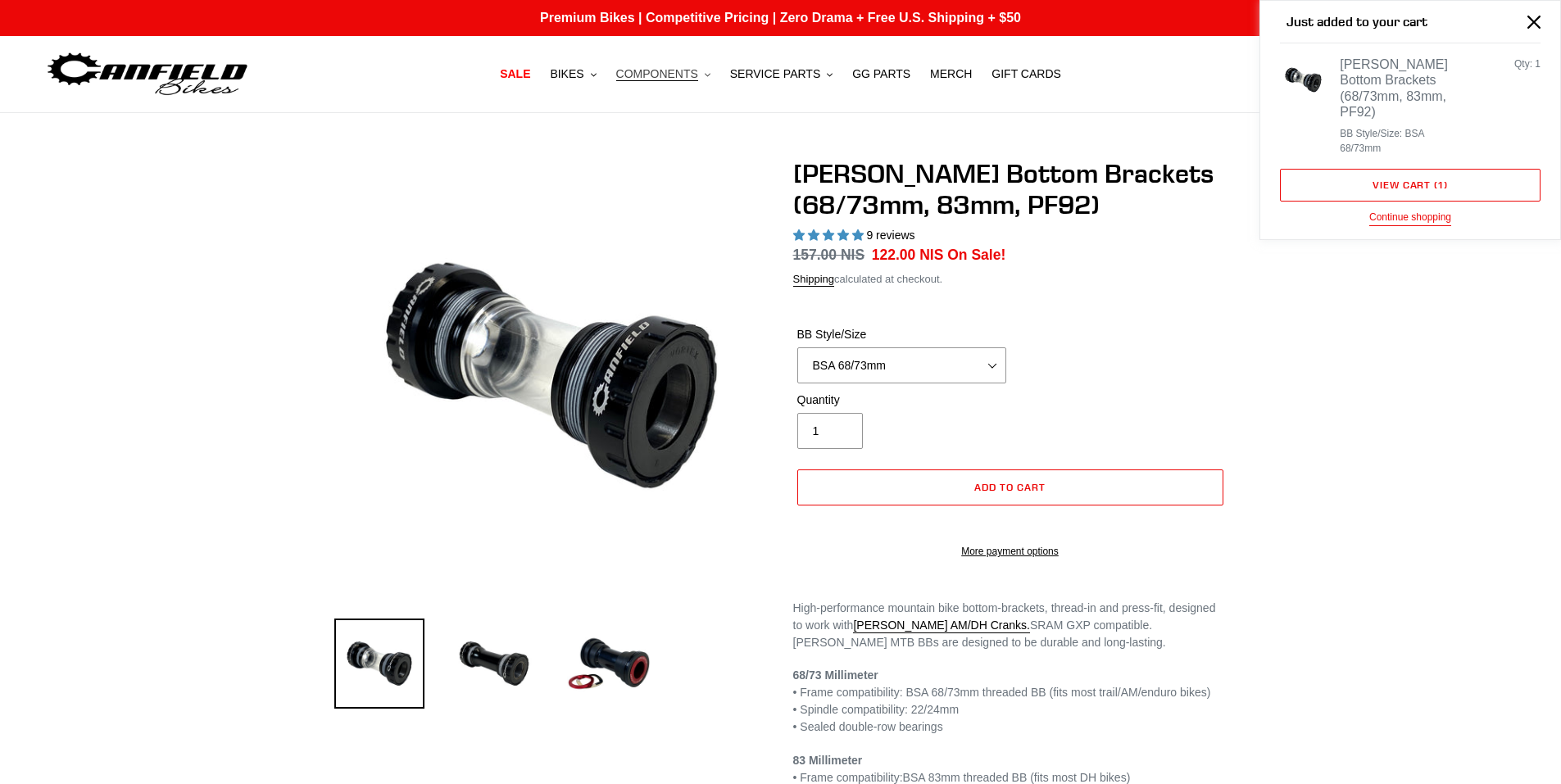
click at [663, 67] on span "COMPONENTS" at bounding box center [657, 74] width 82 height 14
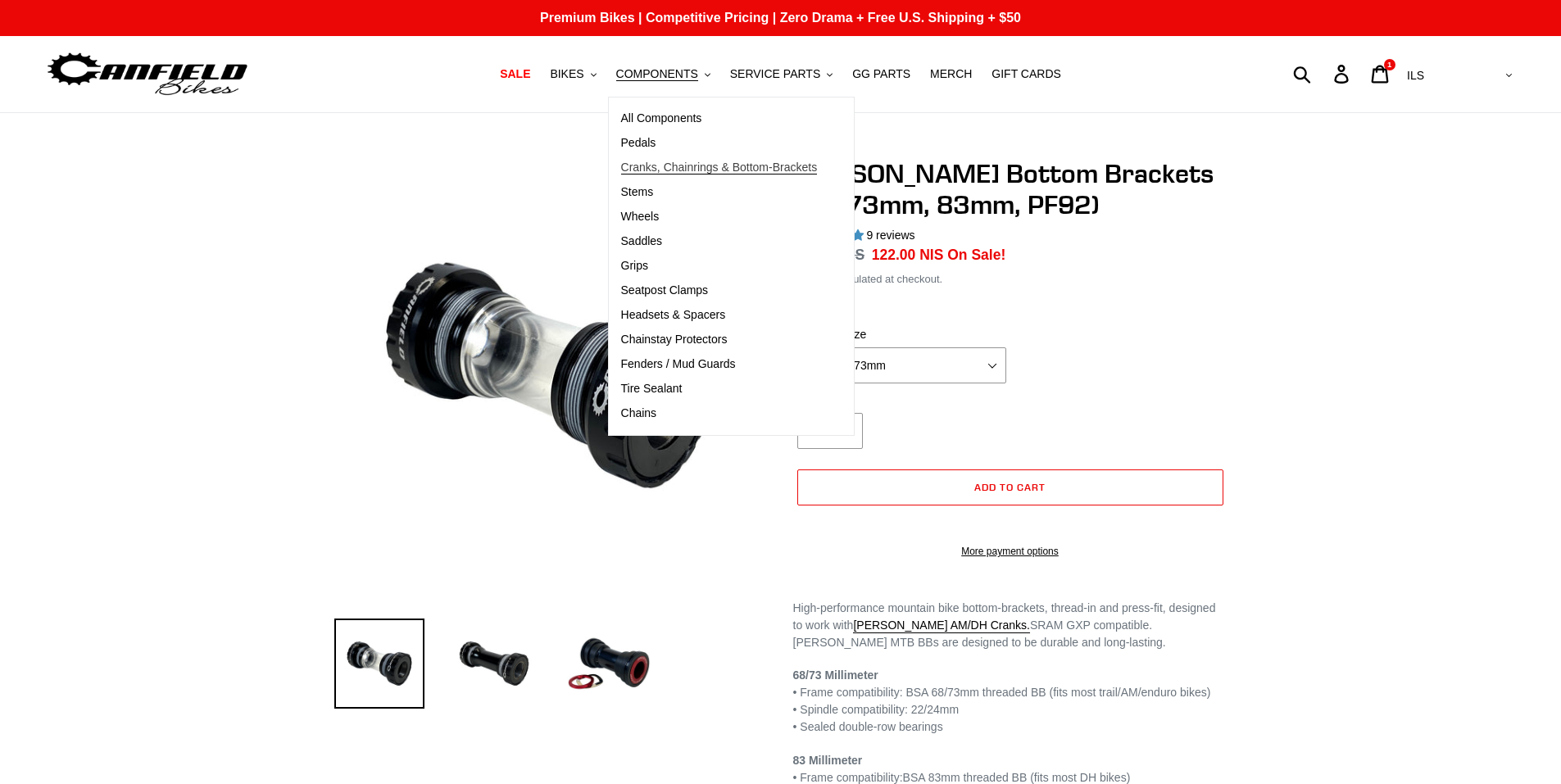
click at [706, 162] on span "Cranks, Chainrings & Bottom-Brackets" at bounding box center [719, 168] width 197 height 14
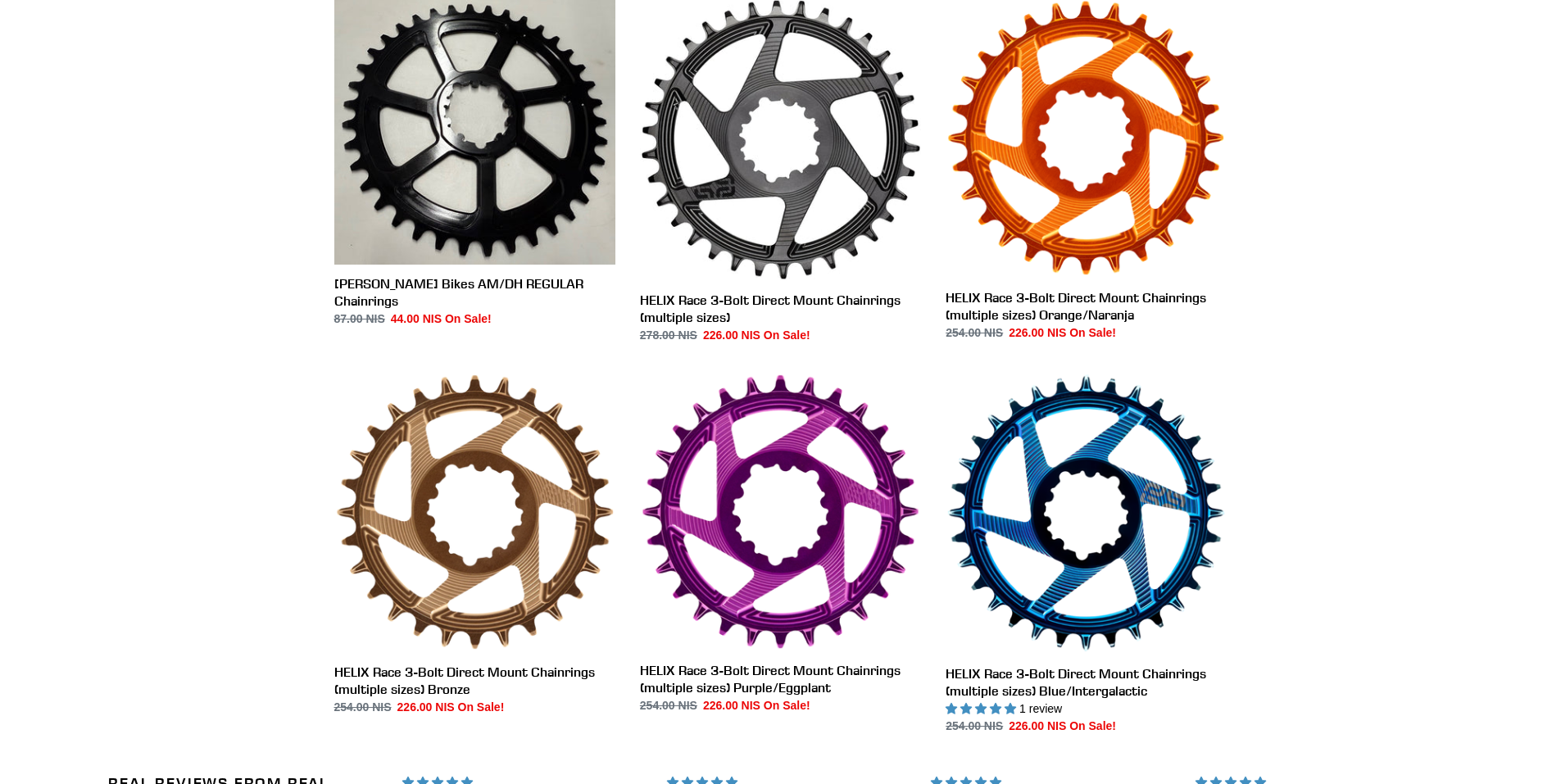
scroll to position [983, 0]
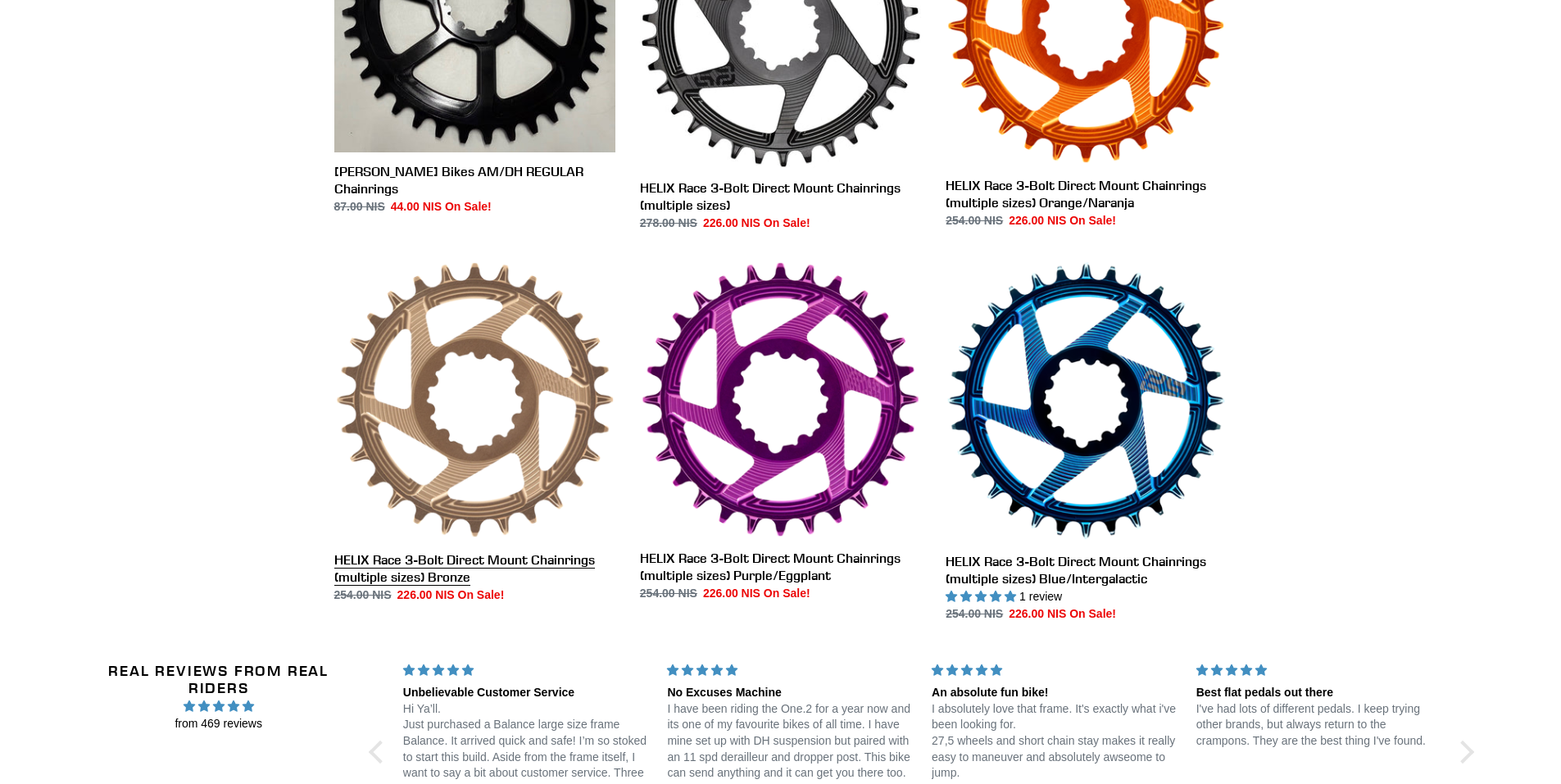
click at [545, 373] on link "HELIX Race 3-Bolt Direct Mount Chainrings (multiple sizes) Bronze" at bounding box center [475, 432] width 281 height 343
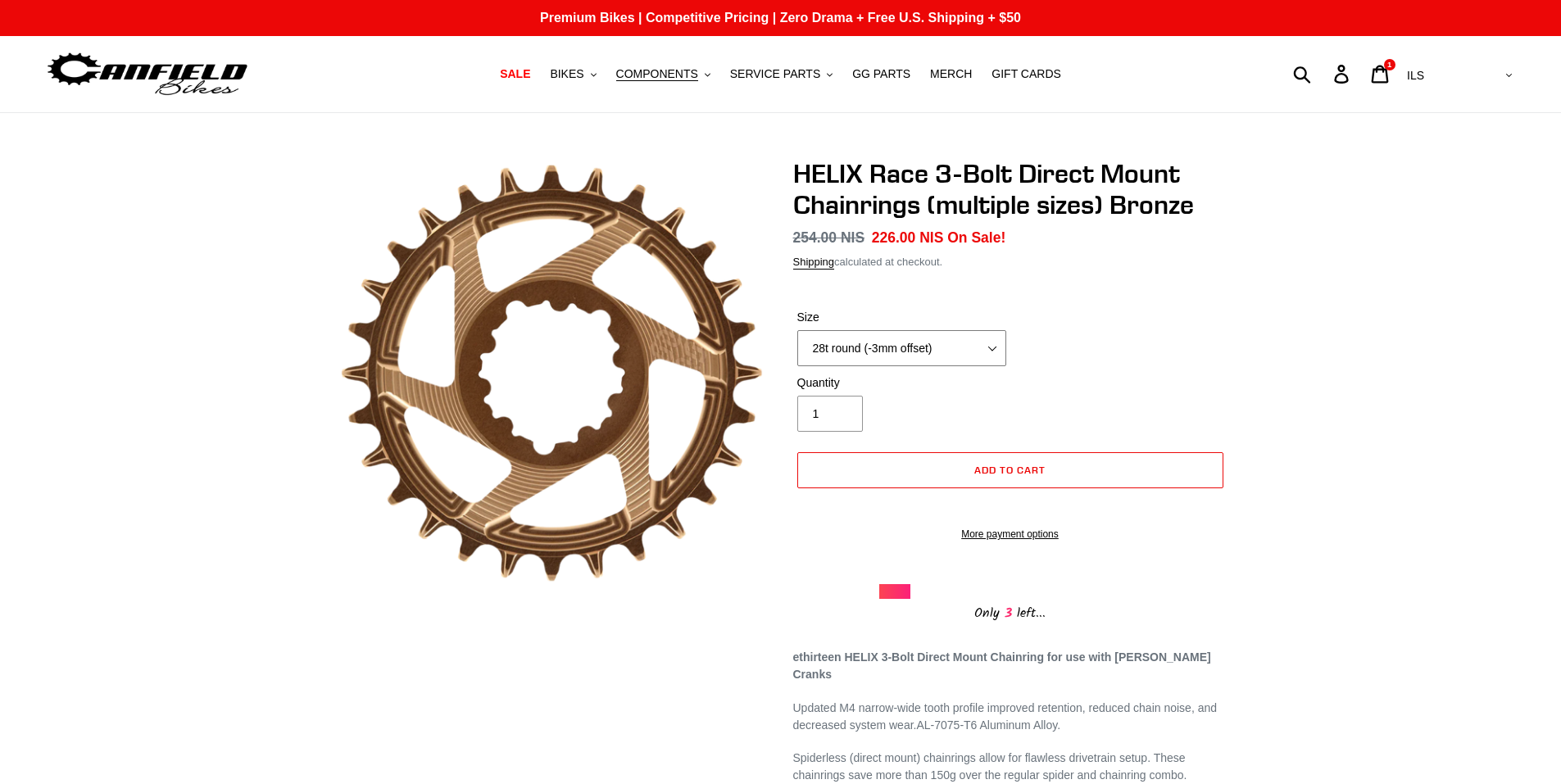
click at [989, 345] on select "28t round (-3mm offset) 30t round (-3mm offset) 32t round (-3mm offset) 34t rou…" at bounding box center [901, 348] width 209 height 36
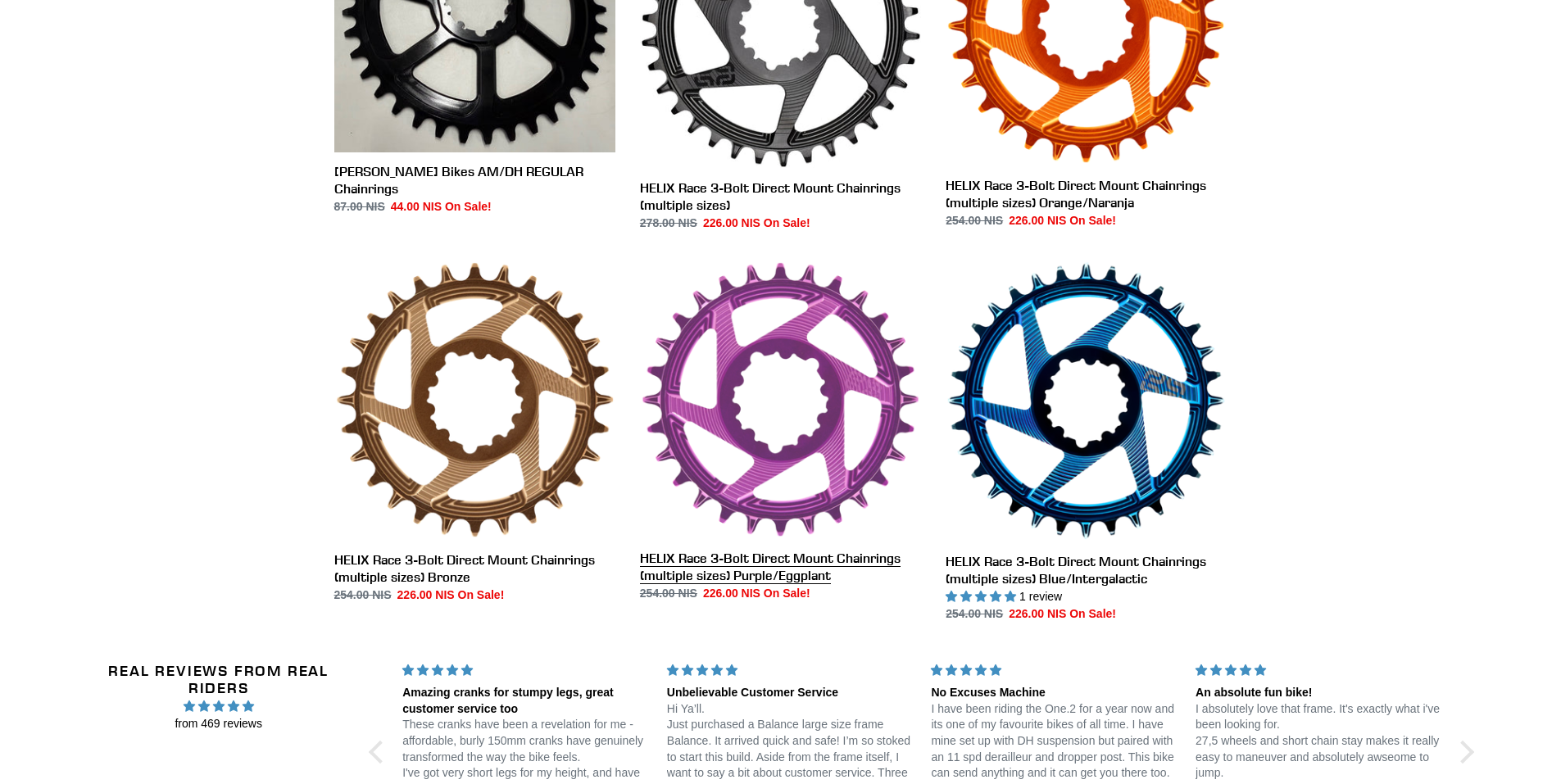
click at [849, 415] on link "HELIX Race 3-Bolt Direct Mount Chainrings (multiple sizes) Purple/Eggplant" at bounding box center [781, 431] width 281 height 341
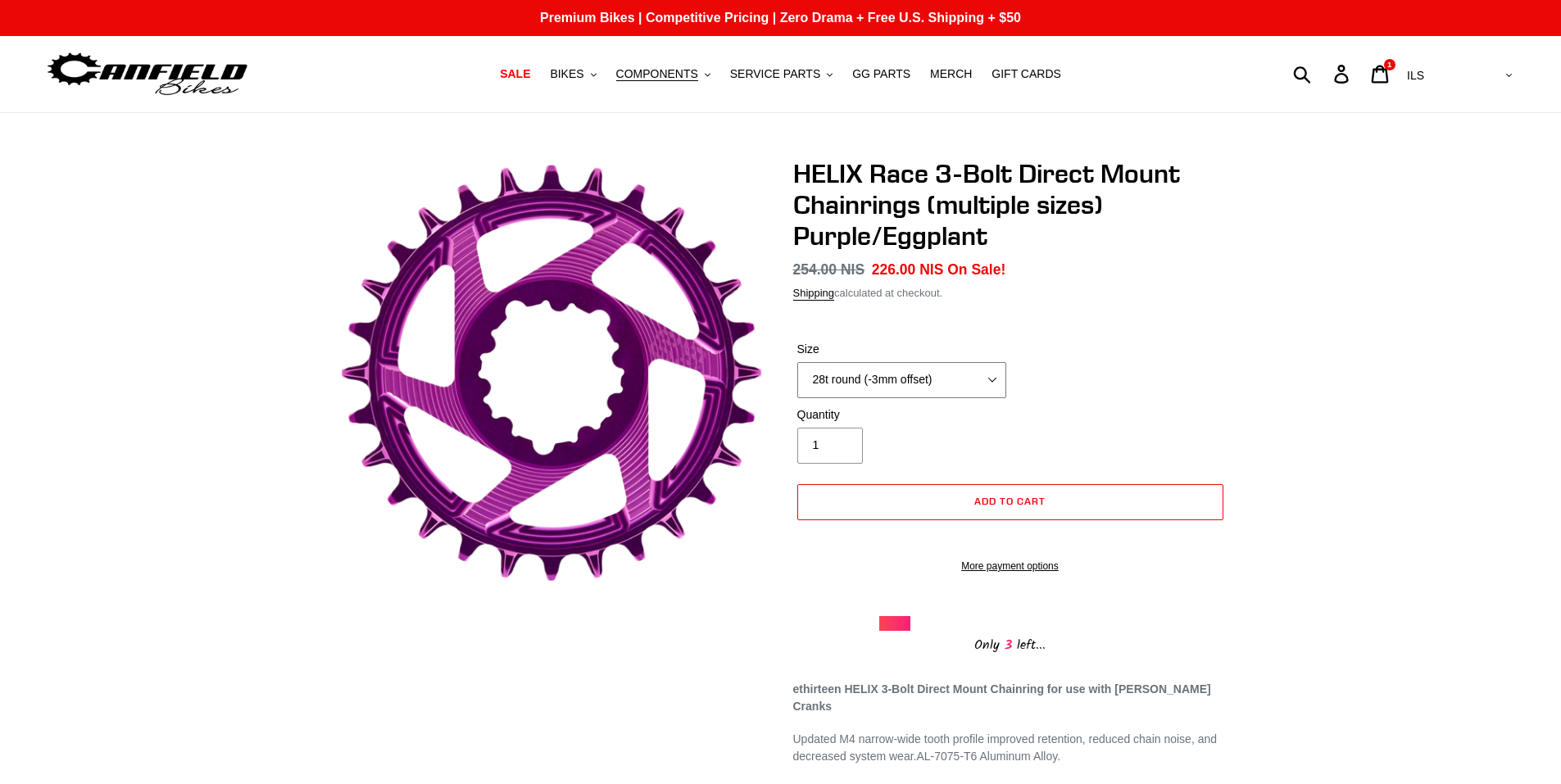
click at [992, 384] on select "28t round (-3mm offset) 30t round (-3mm offset) 32t round (-3mm offset) 34t rou…" at bounding box center [901, 380] width 209 height 36
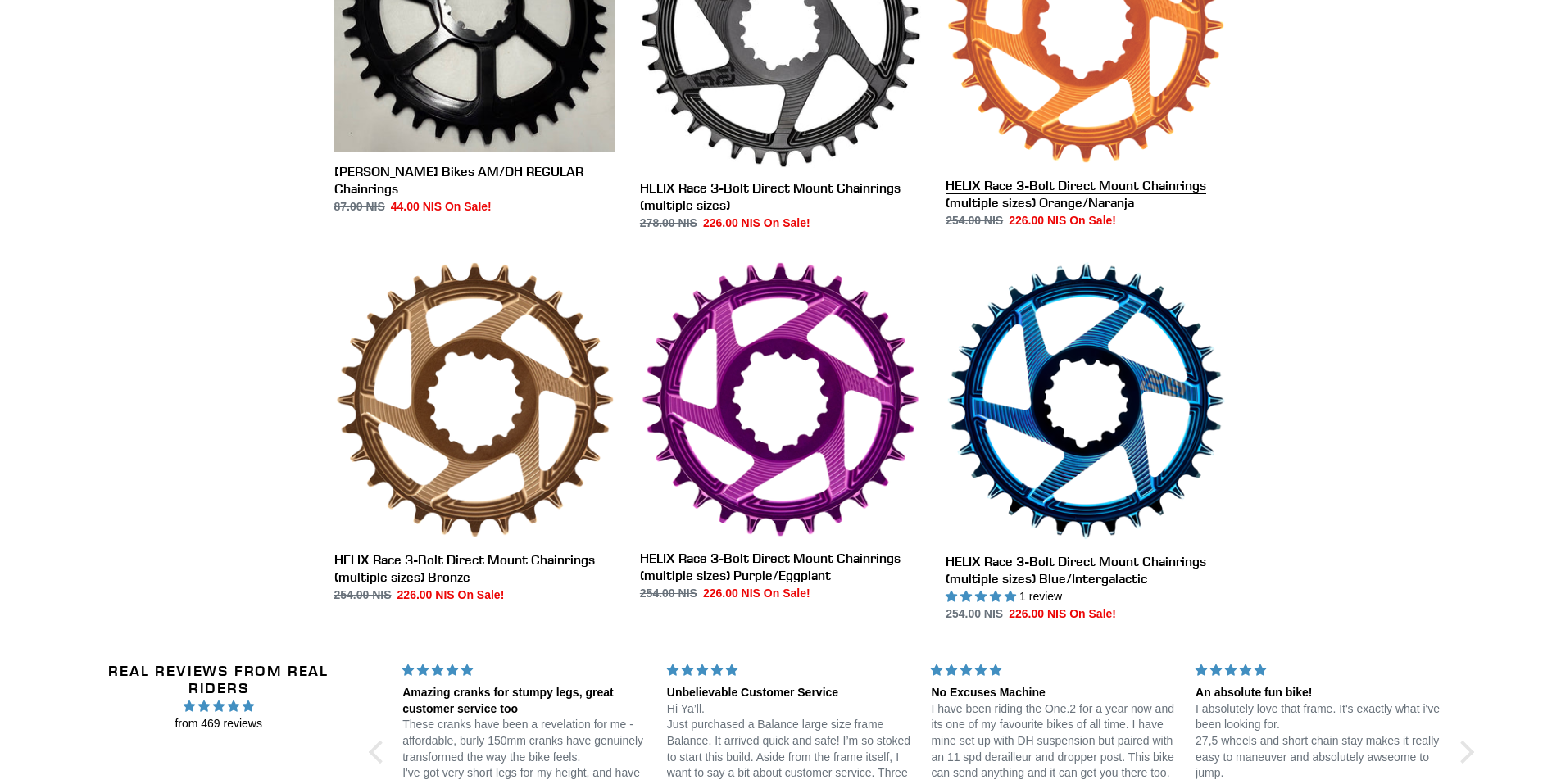
click at [1050, 180] on link "HELIX Race 3-Bolt Direct Mount Chainrings (multiple sizes) Orange/Naranja" at bounding box center [1086, 58] width 281 height 342
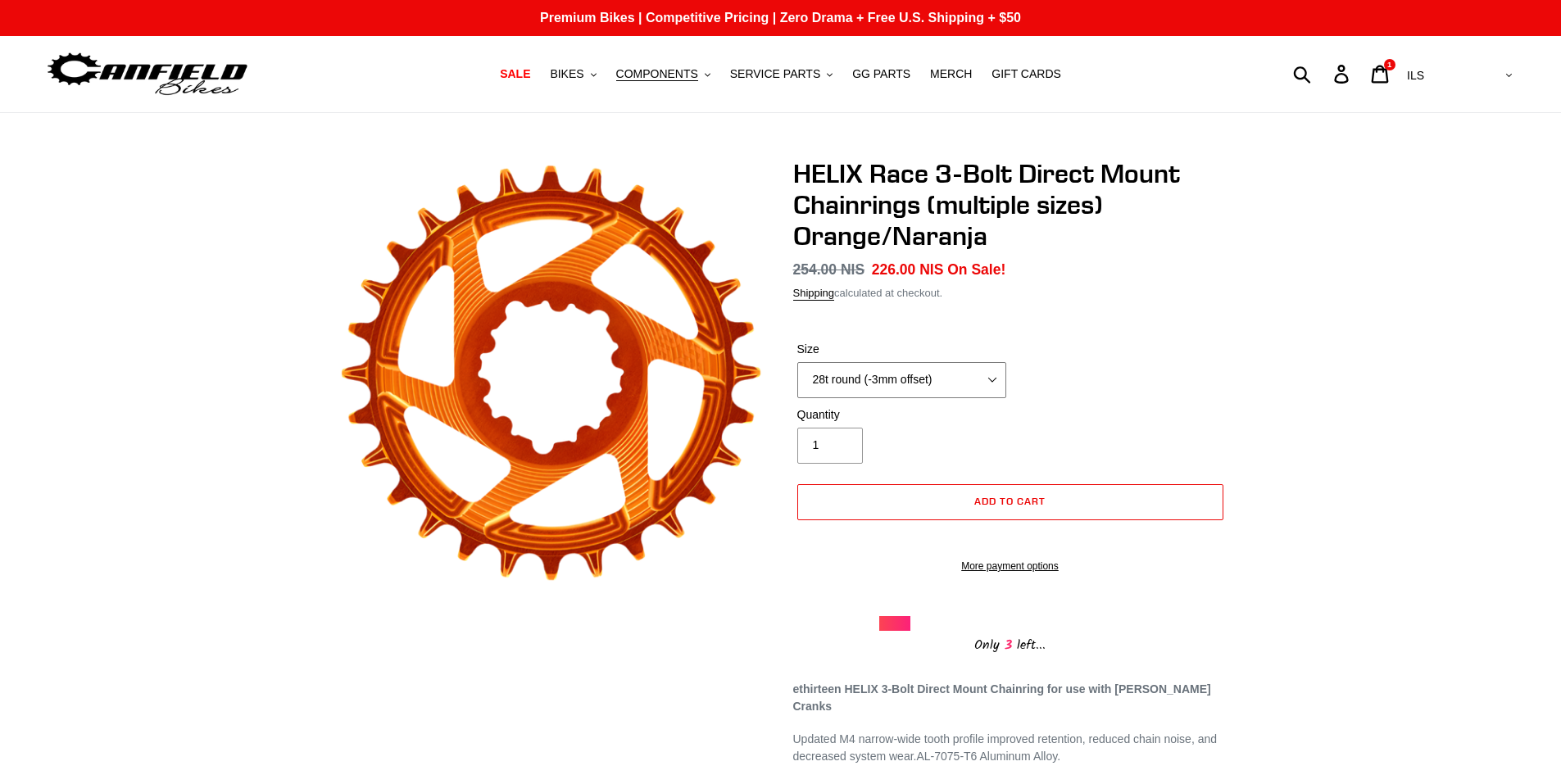
click at [994, 381] on select "28t round (-3mm offset) 30t round (-3mm offset) 32t round (-3mm offset) 34t rou…" at bounding box center [901, 380] width 209 height 36
click at [651, 69] on span "COMPONENTS" at bounding box center [657, 74] width 82 height 14
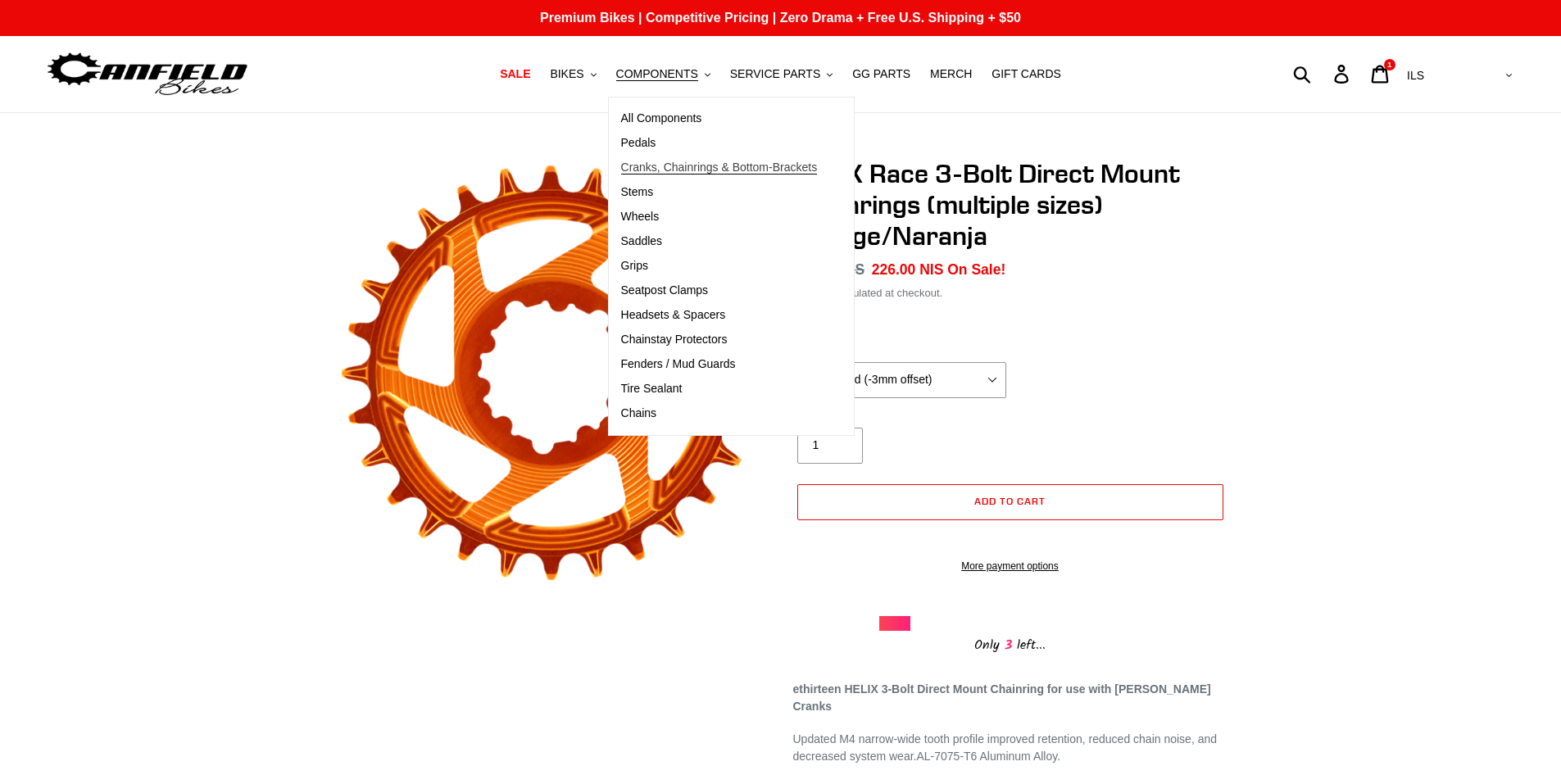
click at [682, 165] on span "Cranks, Chainrings & Bottom-Brackets" at bounding box center [719, 168] width 197 height 14
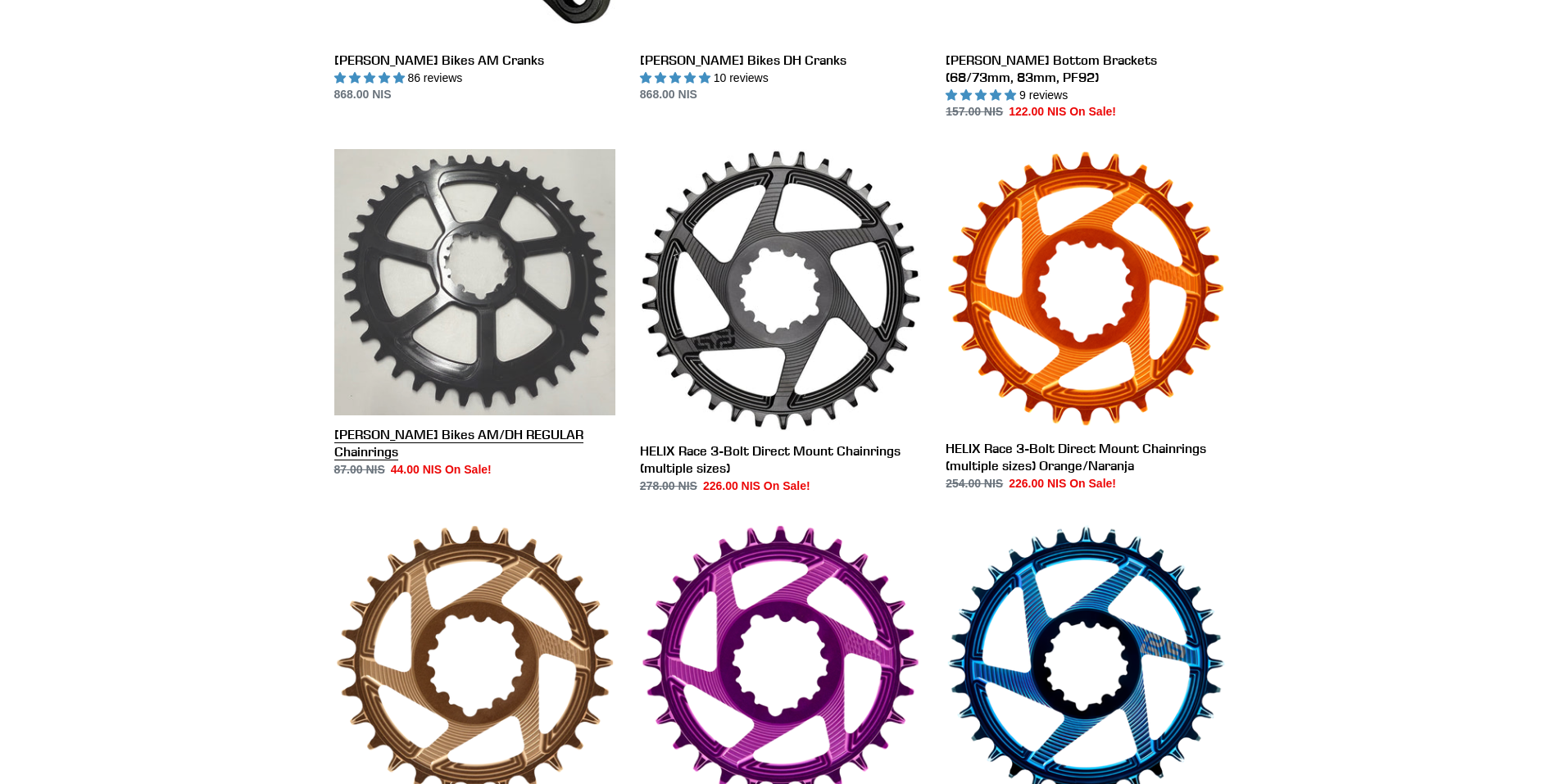
scroll to position [819, 0]
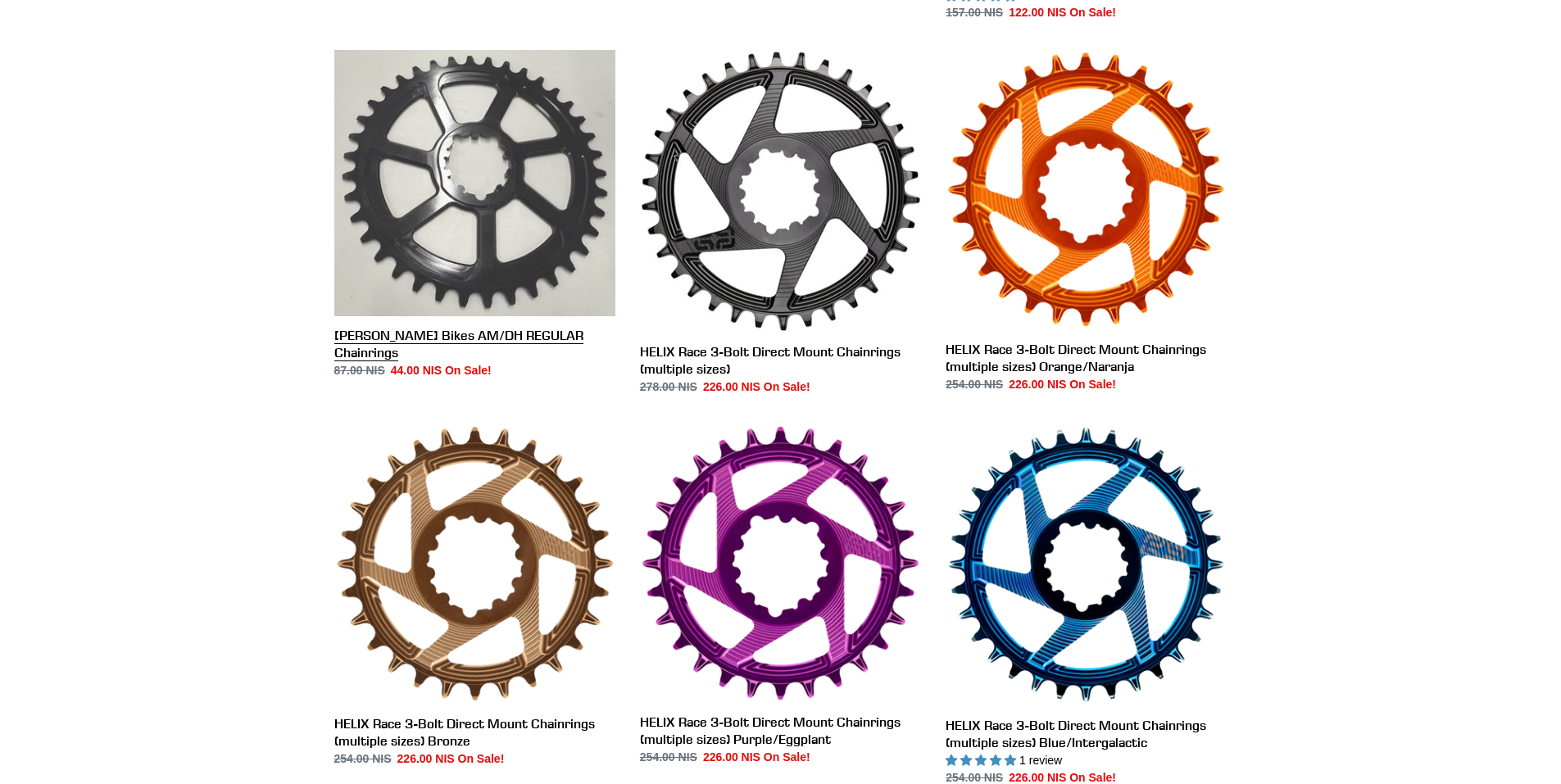
click at [500, 197] on link "[PERSON_NAME] Bikes AM/DH REGULAR Chainrings" at bounding box center [475, 214] width 281 height 329
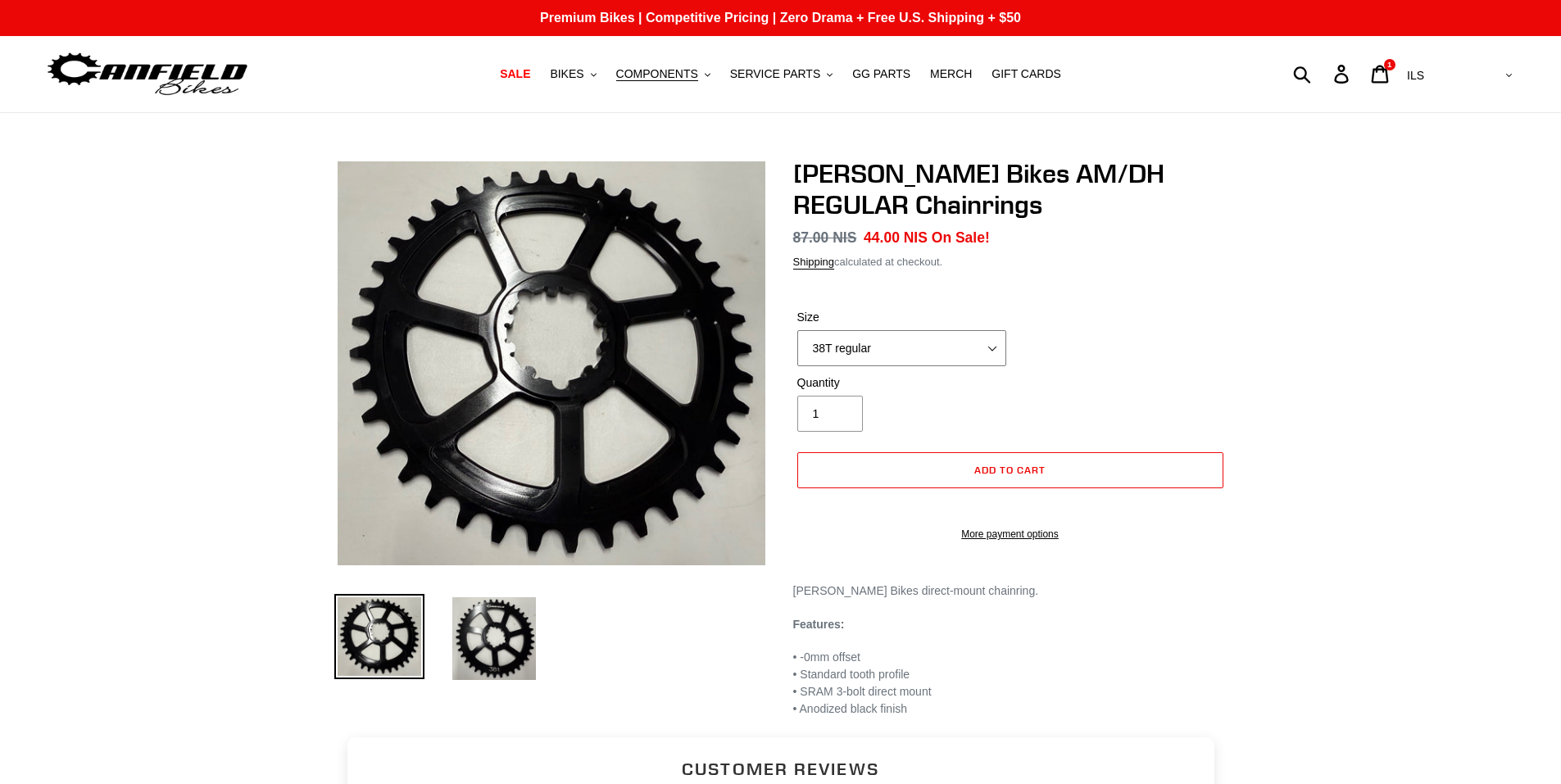
click at [992, 349] on select "38T regular" at bounding box center [901, 348] width 209 height 36
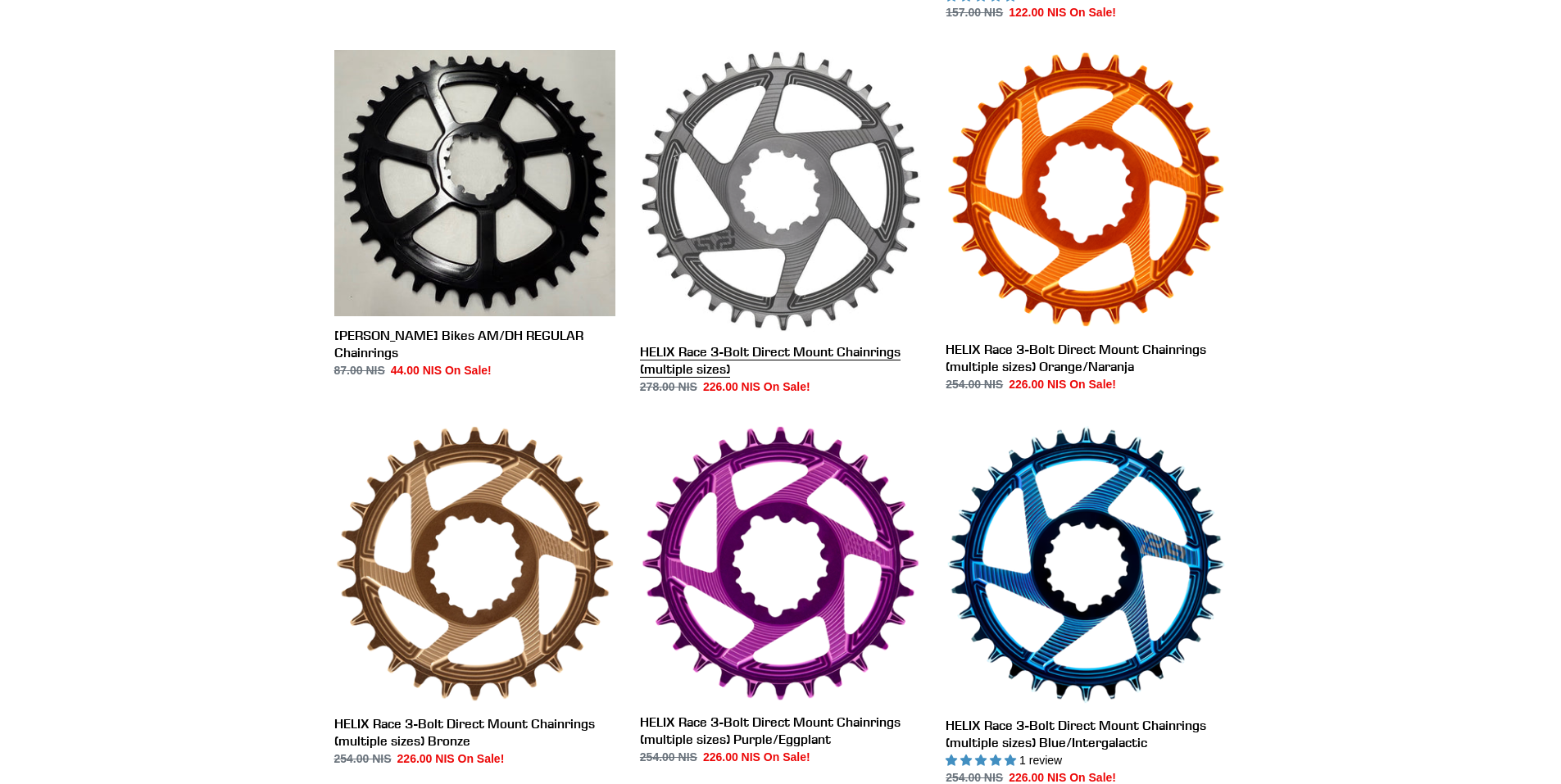
click at [785, 231] on link "HELIX Race 3-Bolt Direct Mount Chainrings (multiple sizes)" at bounding box center [781, 222] width 281 height 345
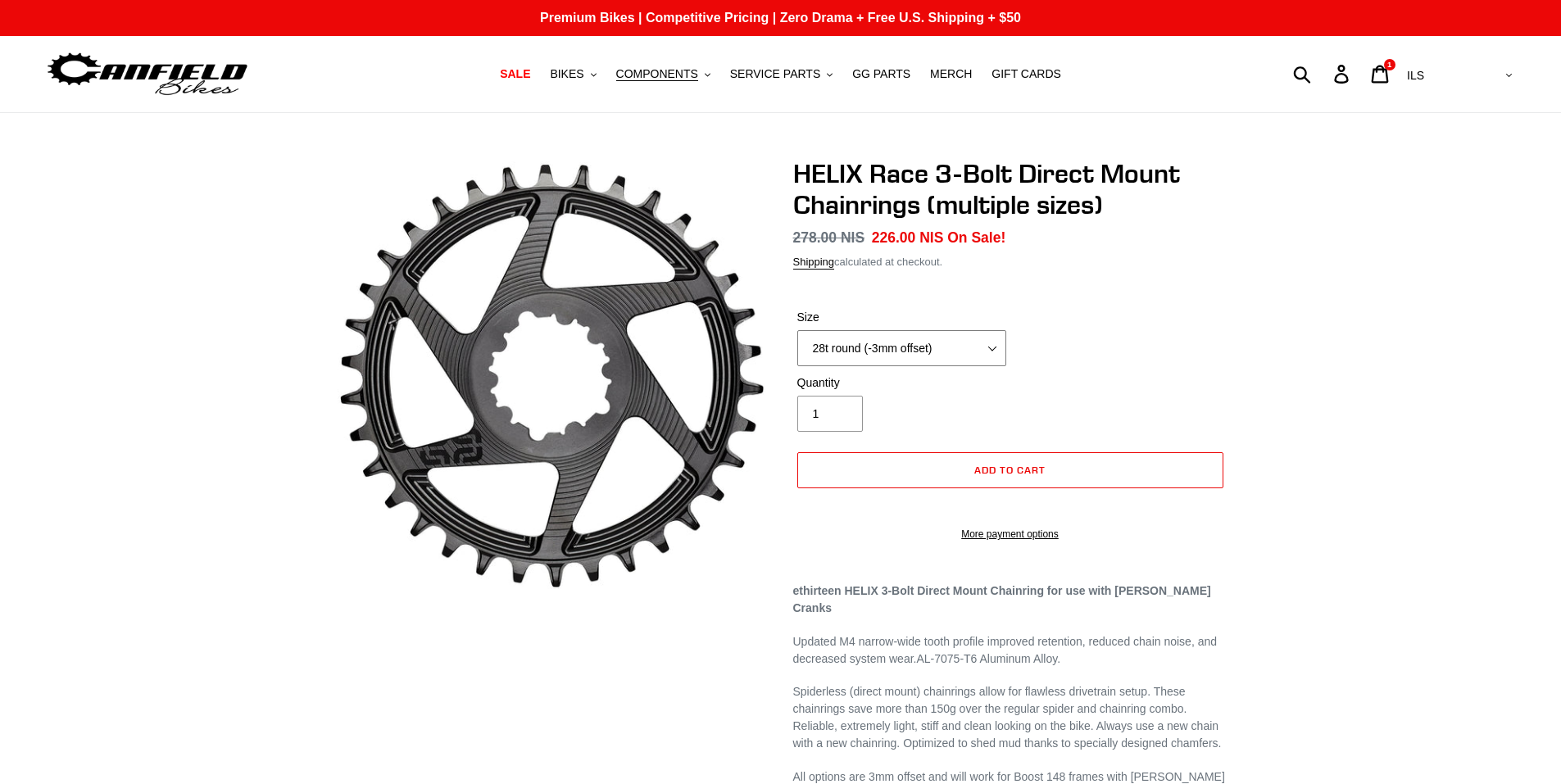
click at [994, 347] on select "28t round (-3mm offset) 30t round (-3mm offset) 32t round (-3mm offset) 34t rou…" at bounding box center [901, 348] width 209 height 36
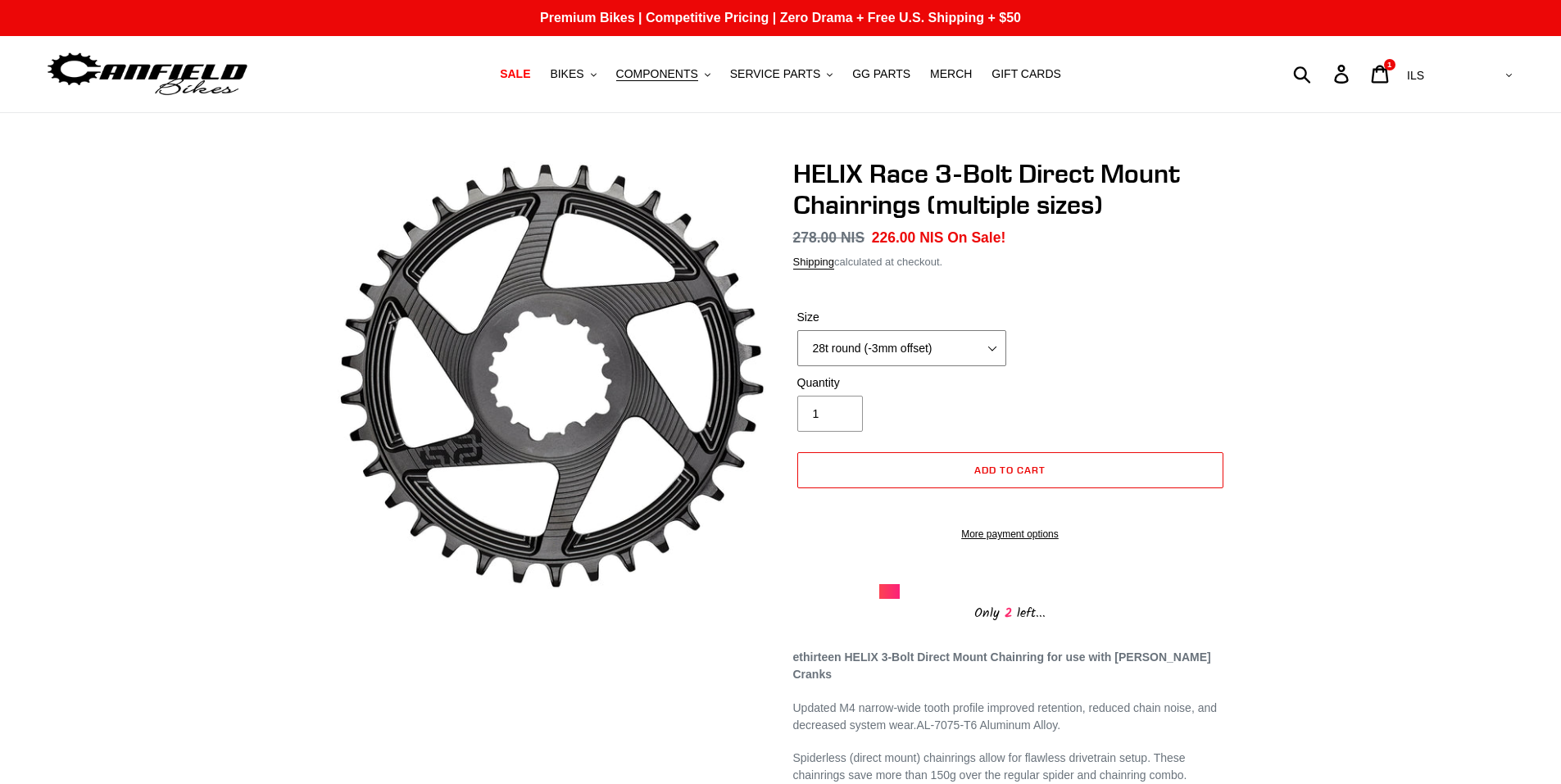
click at [994, 346] on select "28t round (-3mm offset) 30t round (-3mm offset) 32t round (-3mm offset) 34t rou…" at bounding box center [901, 348] width 209 height 36
click at [656, 76] on span "COMPONENTS" at bounding box center [657, 74] width 82 height 14
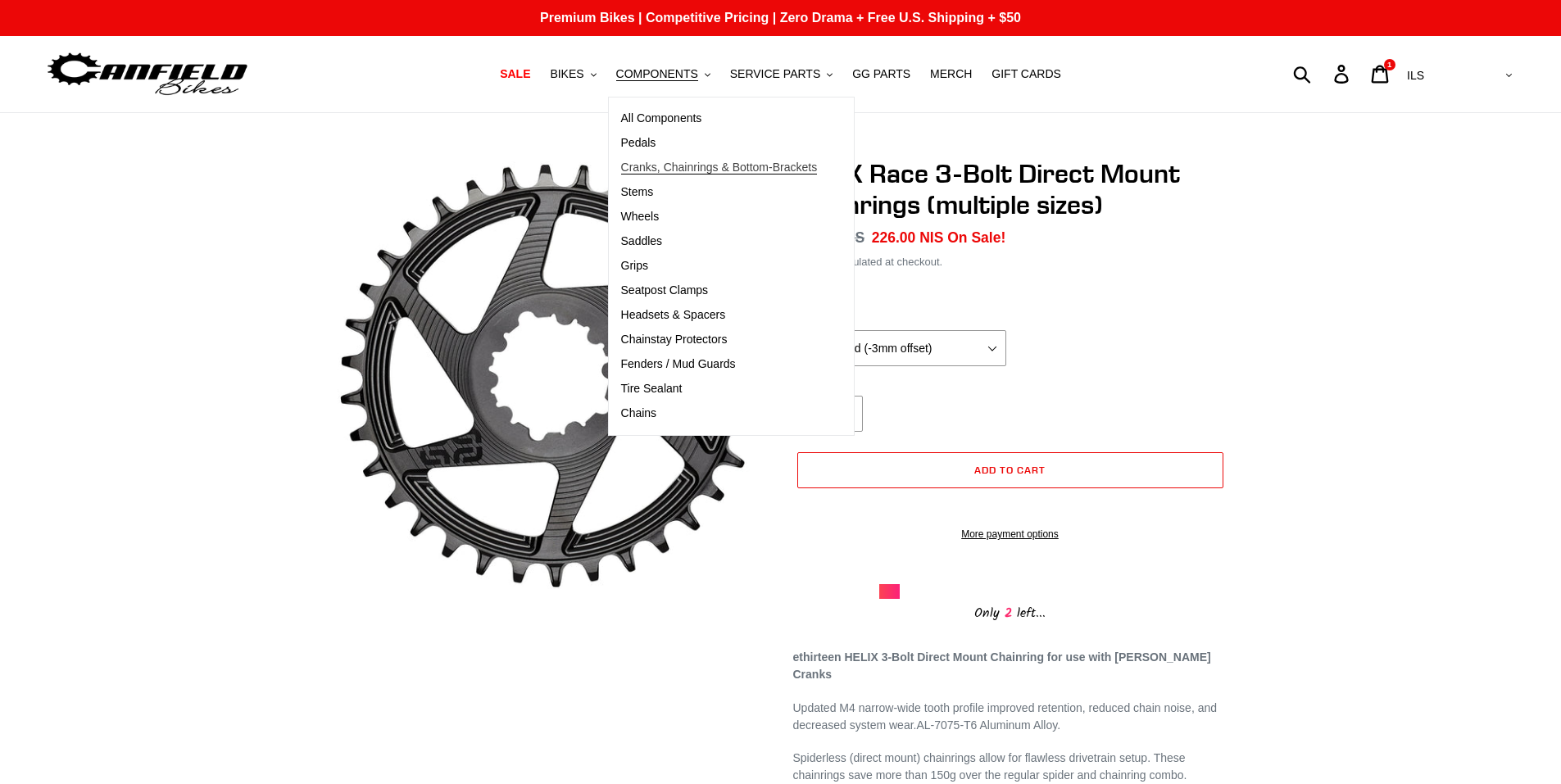
click at [672, 163] on span "Cranks, Chainrings & Bottom-Brackets" at bounding box center [719, 168] width 197 height 14
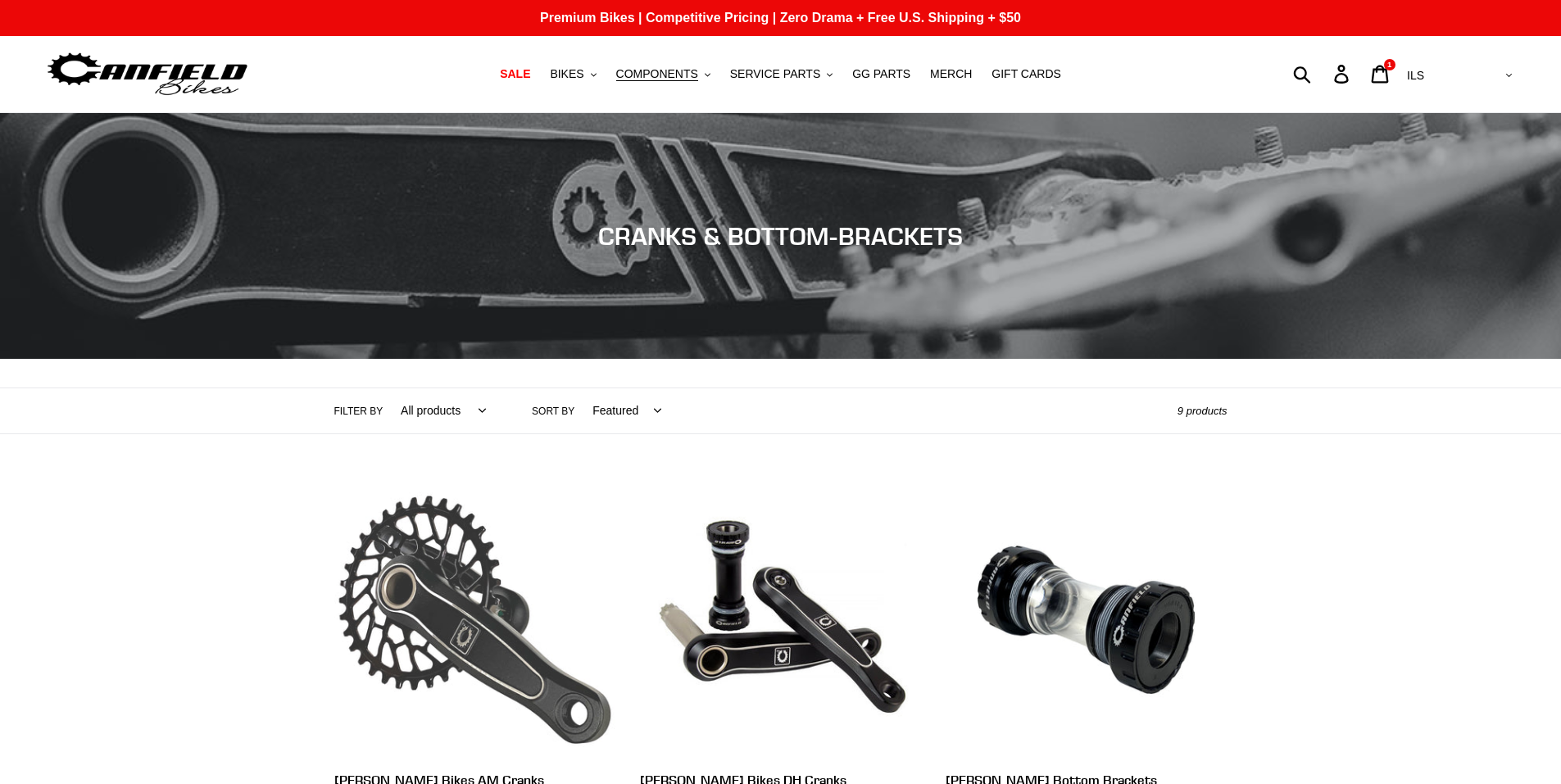
click at [433, 516] on link "[PERSON_NAME] Bikes AM Cranks" at bounding box center [475, 651] width 281 height 345
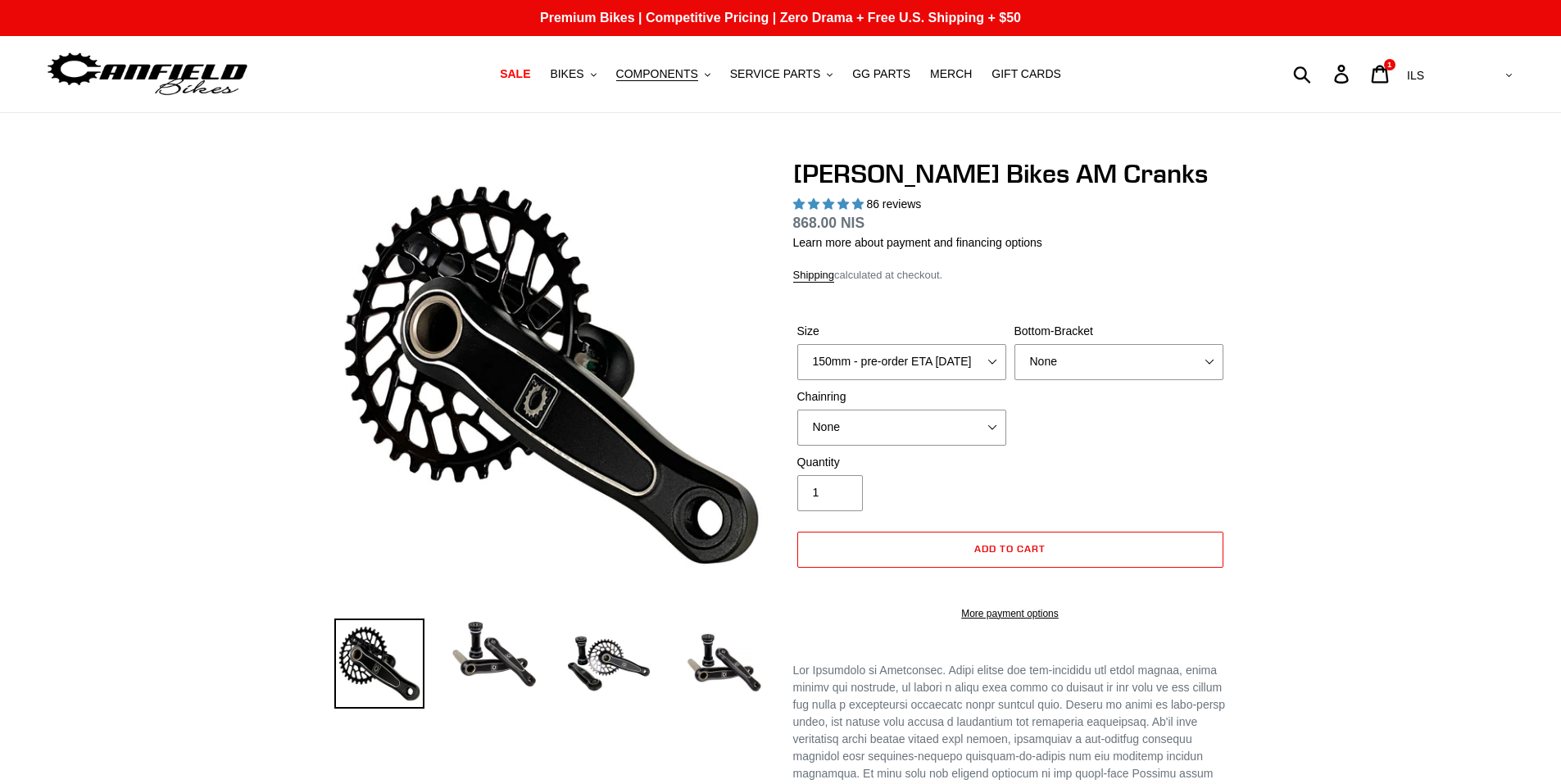
select select "highest-rating"
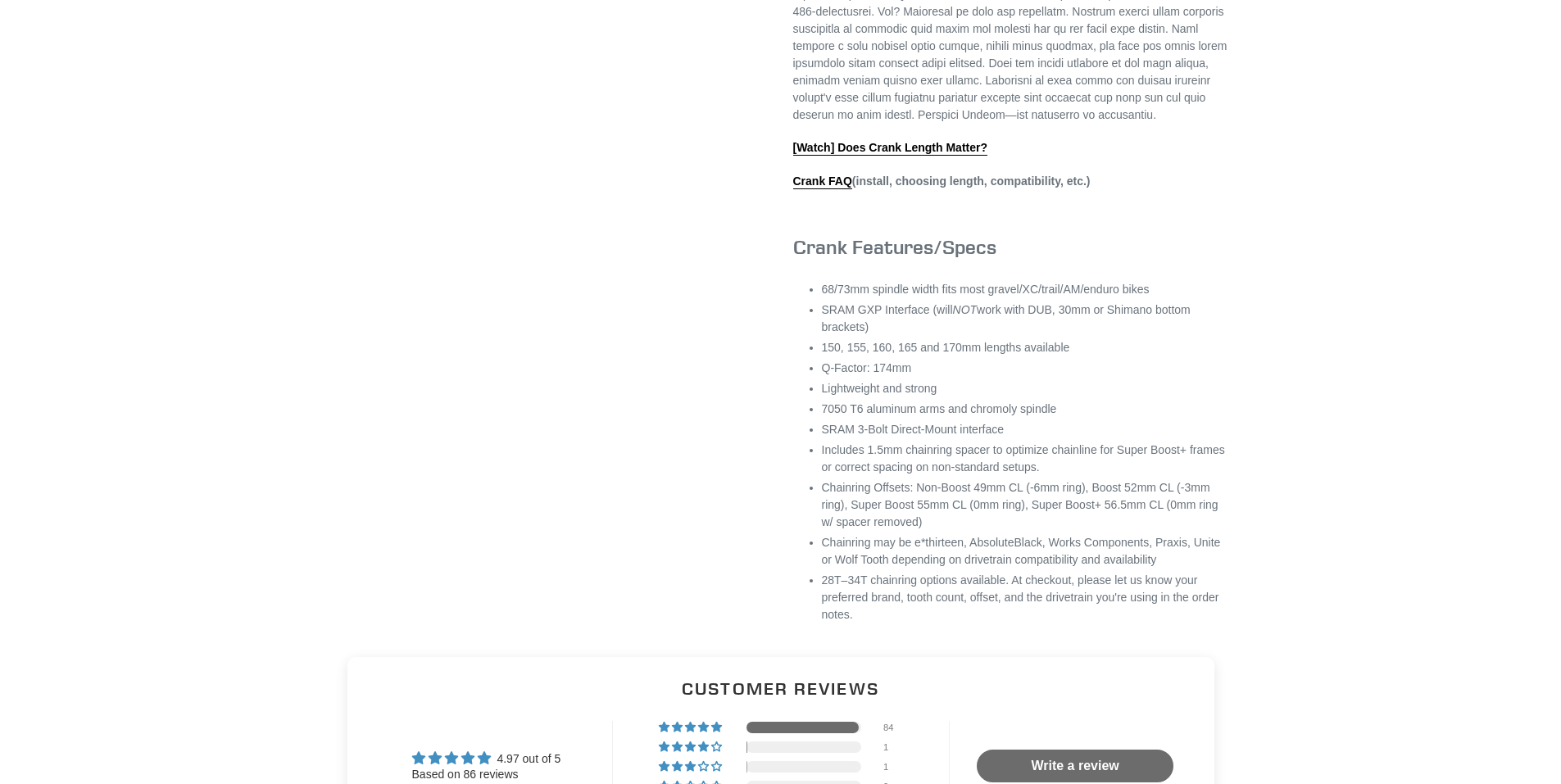
scroll to position [737, 0]
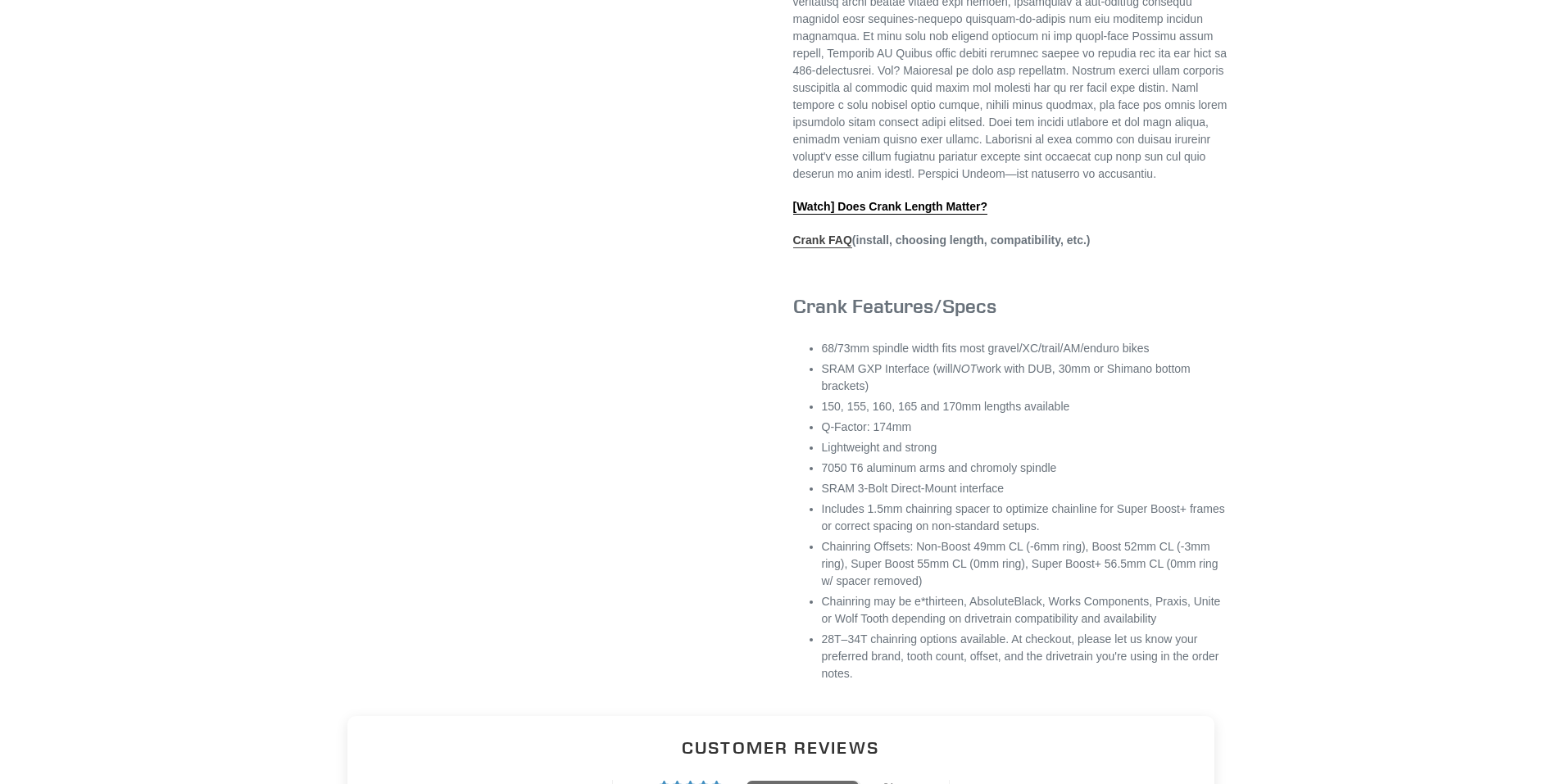
click at [815, 248] on link "Crank FAQ" at bounding box center [822, 240] width 59 height 14
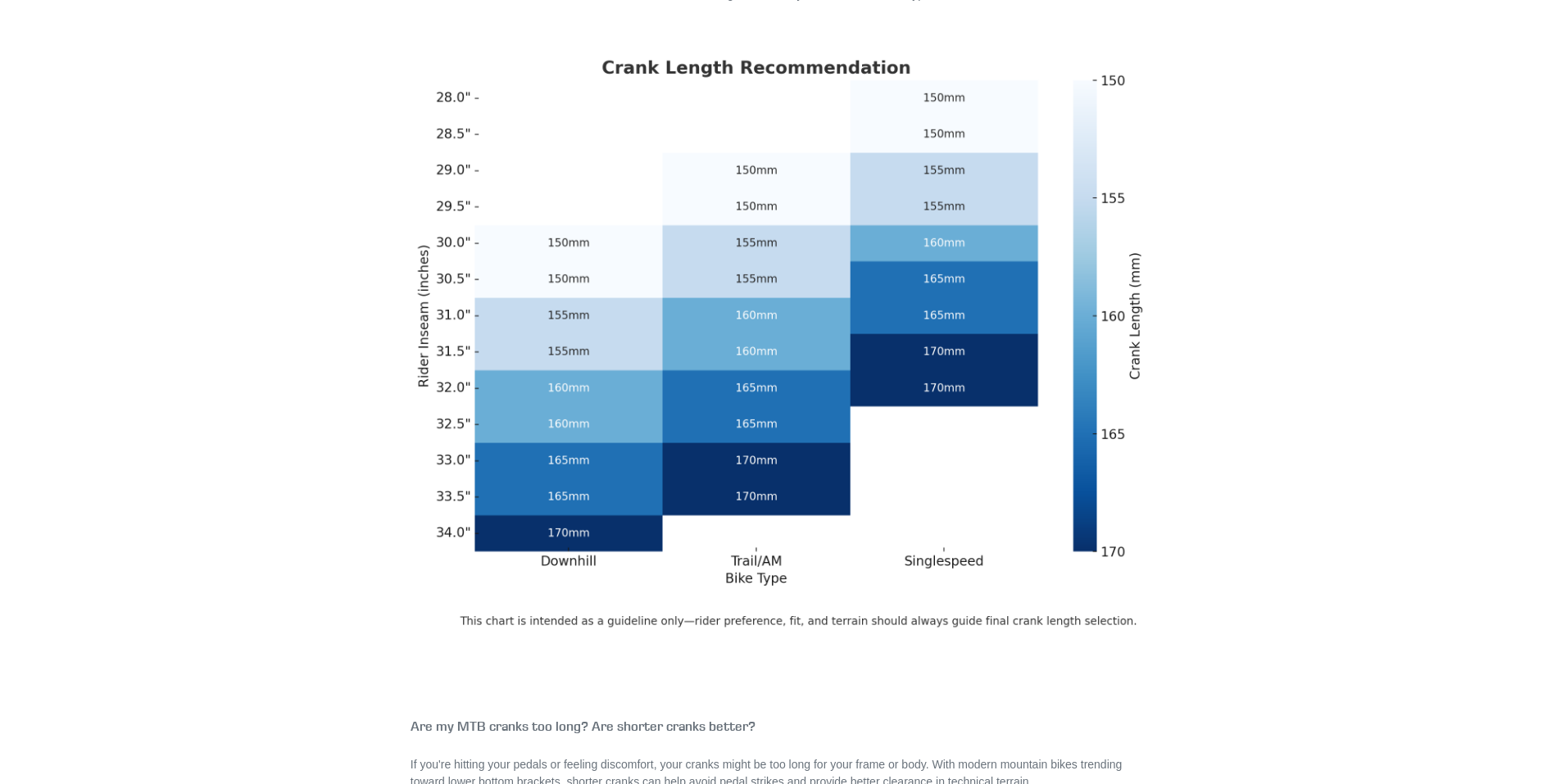
scroll to position [491, 0]
